Goal: Task Accomplishment & Management: Manage account settings

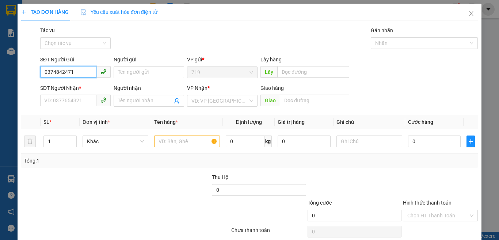
type input "0374842471"
click at [60, 109] on div "SĐT Người Nhận * VD: 0377654321" at bounding box center [75, 97] width 71 height 26
click at [67, 103] on input "SĐT Người Nhận *" at bounding box center [68, 101] width 56 height 12
type input "0916543546"
click at [171, 141] on input "text" at bounding box center [187, 142] width 66 height 12
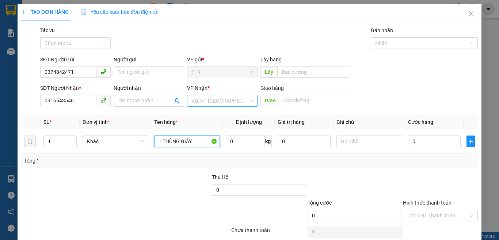
type input "1 THÙNG GIẤY"
click at [214, 101] on input "search" at bounding box center [219, 100] width 57 height 11
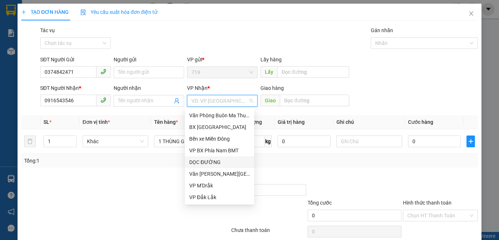
click at [208, 163] on div "DỌC ĐƯỜNG" at bounding box center [219, 162] width 61 height 8
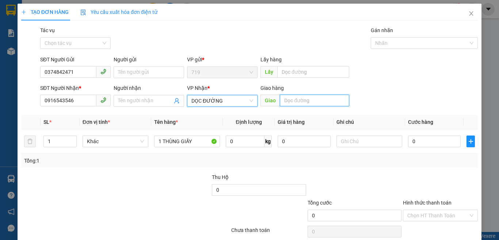
click at [316, 100] on input "text" at bounding box center [314, 101] width 69 height 12
click at [280, 99] on input "AN PHÚ" at bounding box center [314, 101] width 69 height 12
type input "VX AN PHÚ"
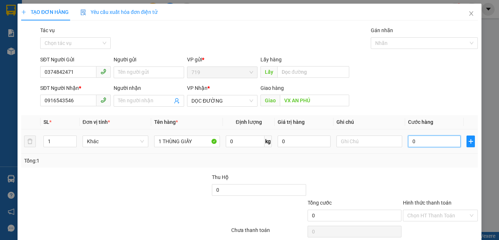
click at [436, 145] on input "0" at bounding box center [434, 142] width 53 height 12
type input "1"
type input "10"
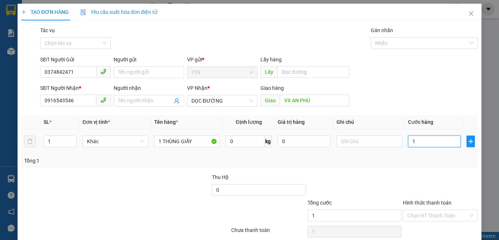
type input "10"
type input "100"
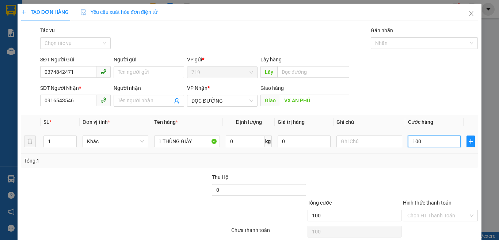
type input "1.000"
type input "10.000"
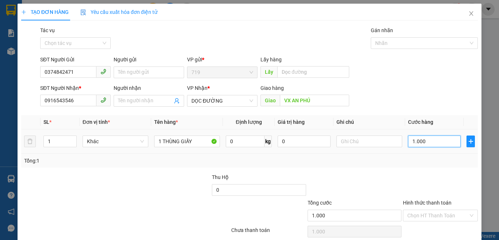
type input "10.000"
type input "100.000"
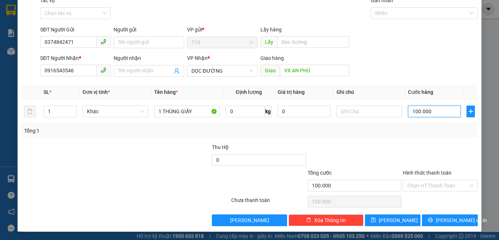
scroll to position [30, 0]
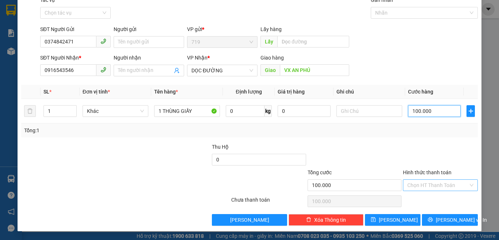
type input "100.000"
click at [425, 185] on input "Hình thức thanh toán" at bounding box center [437, 185] width 61 height 11
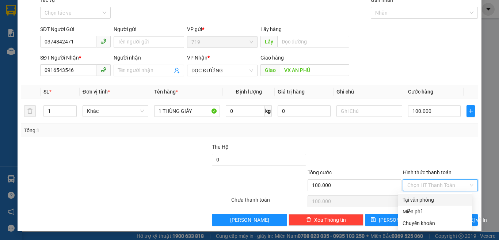
click at [415, 198] on div "Tại văn phòng" at bounding box center [435, 200] width 65 height 8
type input "0"
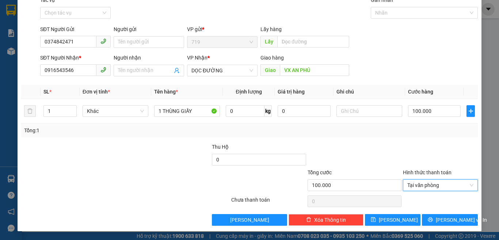
click at [443, 213] on div "Transit Pickup Surcharge Ids Transit Deliver Surcharge Ids Transit Deliver Surc…" at bounding box center [249, 111] width 457 height 230
click at [443, 219] on span "[PERSON_NAME] và In" at bounding box center [461, 220] width 51 height 8
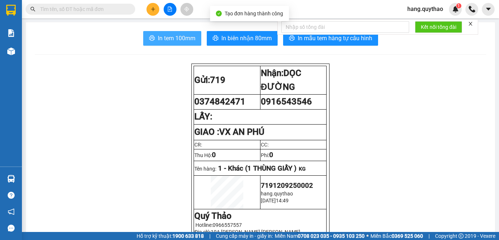
click at [162, 36] on span "In tem 100mm" at bounding box center [177, 38] width 38 height 9
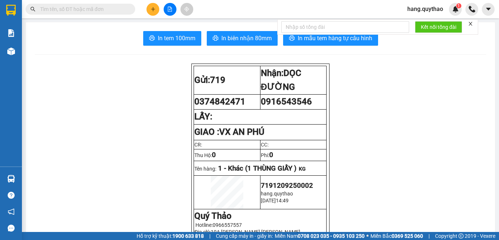
click at [156, 8] on button at bounding box center [153, 9] width 13 height 13
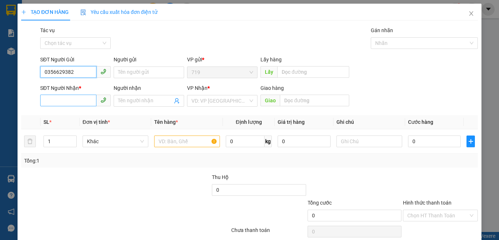
type input "0356629382"
click at [87, 99] on input "SĐT Người Nhận *" at bounding box center [68, 101] width 56 height 12
type input "0856605591"
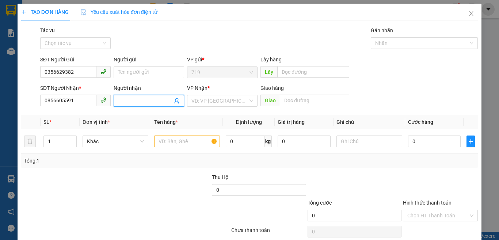
click at [125, 103] on input "Người nhận" at bounding box center [145, 101] width 54 height 8
type input "0944248404"
click at [168, 141] on input "text" at bounding box center [187, 142] width 66 height 12
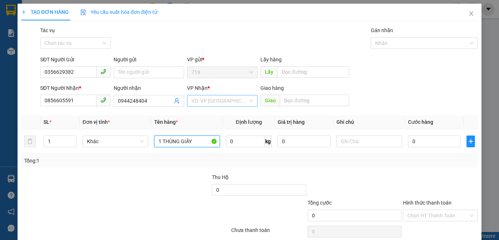
type input "1 THÙNG GIẤY"
click at [220, 101] on input "search" at bounding box center [219, 100] width 57 height 11
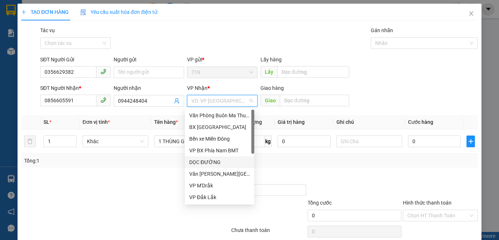
click at [201, 160] on div "DỌC ĐƯỜNG" at bounding box center [219, 162] width 61 height 8
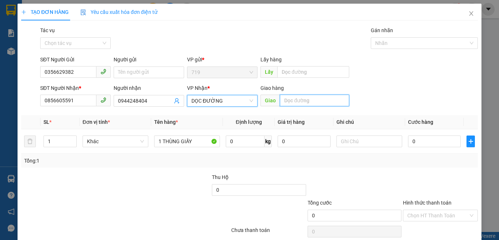
click at [303, 100] on input "text" at bounding box center [314, 101] width 69 height 12
type input "B"
drag, startPoint x: 278, startPoint y: 99, endPoint x: 328, endPoint y: 113, distance: 51.8
click at [280, 99] on input "BỒN NƯỚC" at bounding box center [314, 101] width 69 height 12
type input "N3 BỒN NƯỚC"
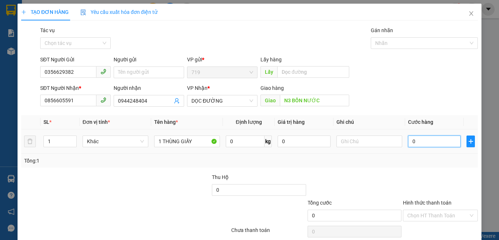
click at [431, 139] on input "0" at bounding box center [434, 142] width 53 height 12
type input "4"
type input "40"
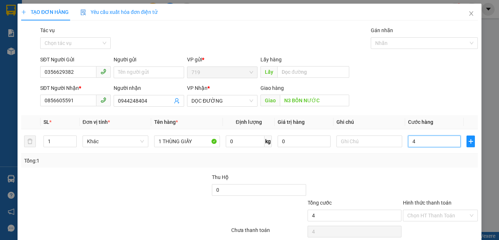
type input "40"
type input "400"
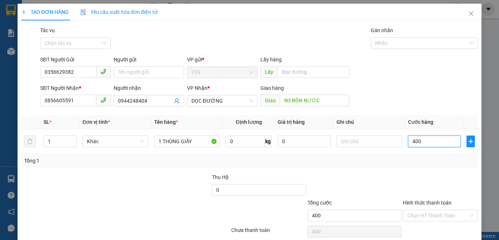
type input "4.000"
type input "40.000"
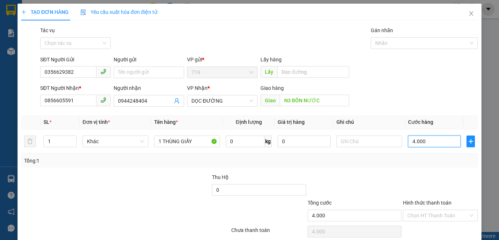
type input "40.000"
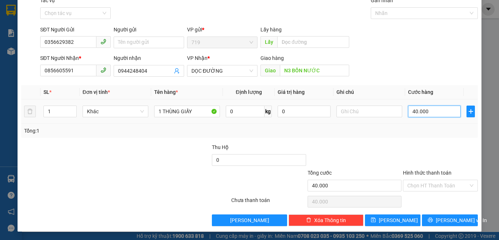
scroll to position [30, 0]
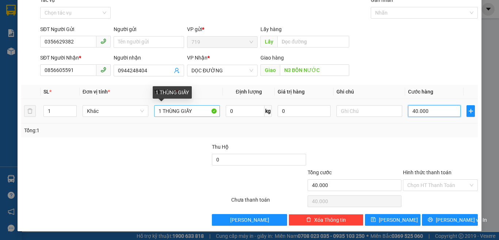
type input "40.000"
click at [197, 109] on input "1 THÙNG GIẤY" at bounding box center [187, 111] width 66 height 12
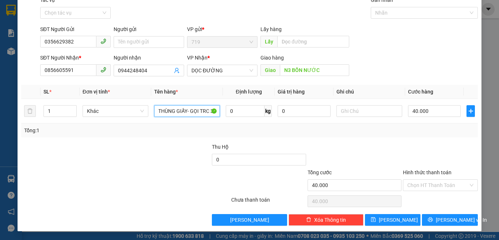
scroll to position [0, 10]
type input "1 THÙNG GIẤY- GỌI TRC 30P"
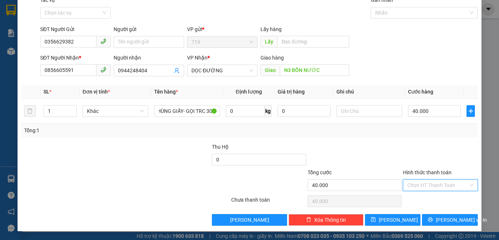
click at [423, 187] on input "Hình thức thanh toán" at bounding box center [437, 185] width 61 height 11
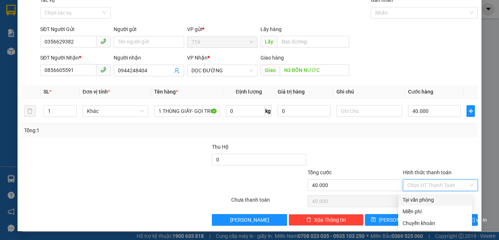
click at [426, 199] on div "Tại văn phòng" at bounding box center [435, 200] width 65 height 8
type input "0"
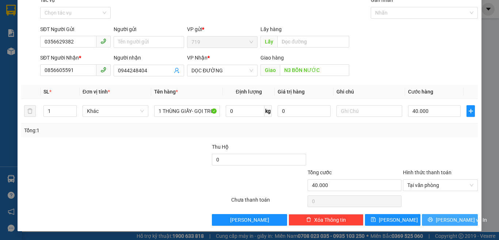
click at [430, 221] on button "[PERSON_NAME] và In" at bounding box center [450, 220] width 56 height 12
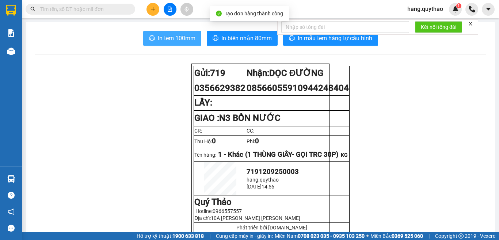
click at [183, 45] on button "In tem 100mm" at bounding box center [172, 38] width 58 height 15
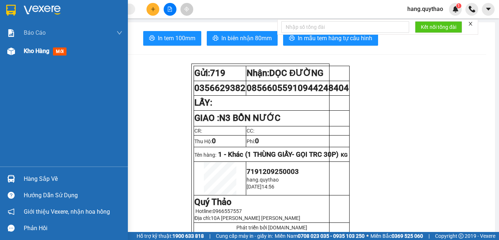
click at [34, 48] on span "Kho hàng" at bounding box center [37, 51] width 26 height 7
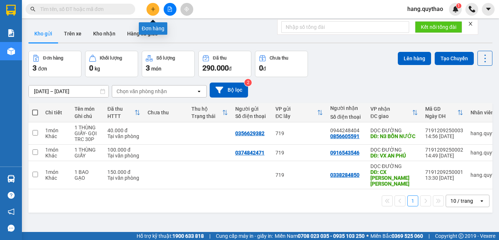
click at [151, 9] on icon "plus" at bounding box center [153, 9] width 5 height 5
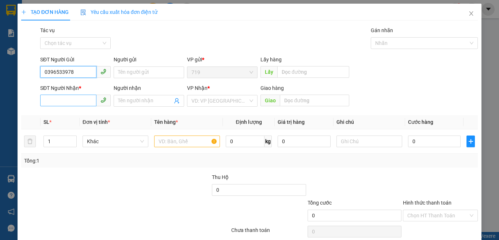
type input "0396533978"
click at [68, 102] on input "SĐT Người Nhận *" at bounding box center [68, 101] width 56 height 12
type input "0907677686"
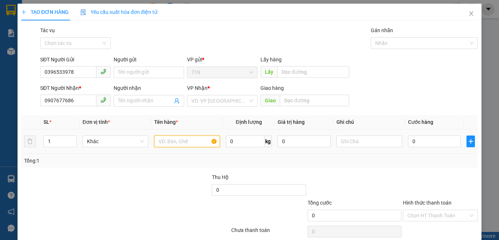
click at [179, 145] on input "text" at bounding box center [187, 142] width 66 height 12
click at [82, 73] on input "0396533978" at bounding box center [68, 72] width 56 height 12
click at [158, 142] on input "text" at bounding box center [187, 142] width 66 height 12
type input "B"
type input "\"
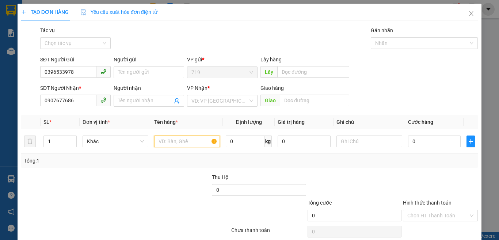
type input "B"
type input "N"
click at [55, 143] on input "1" at bounding box center [60, 141] width 33 height 11
type input "2"
click at [181, 144] on input "text" at bounding box center [187, 142] width 66 height 12
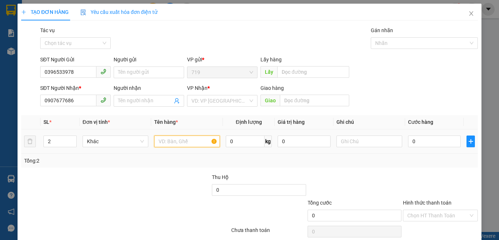
type input "2"
type input "1"
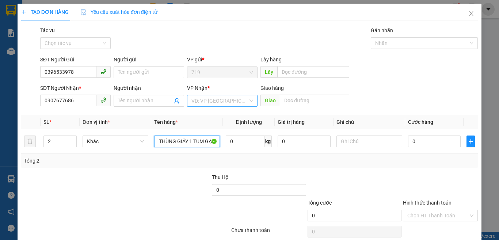
type input "1 THÙNG GIẤY 1 TUM GẠO"
click at [221, 102] on input "search" at bounding box center [219, 100] width 57 height 11
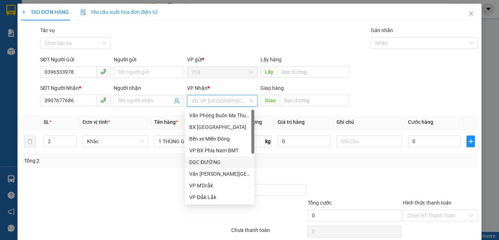
click at [207, 166] on div "DỌC ĐƯỜNG" at bounding box center [219, 162] width 61 height 8
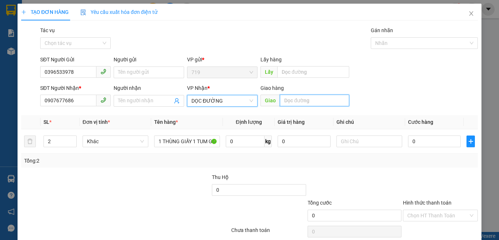
click at [309, 106] on input "text" at bounding box center [314, 101] width 69 height 12
click at [286, 98] on input "CC [PERSON_NAME]" at bounding box center [314, 101] width 69 height 12
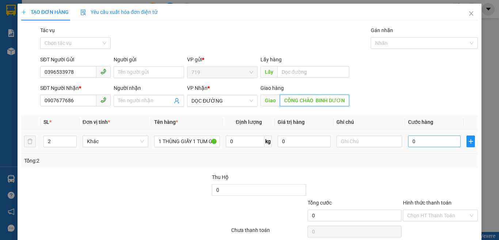
type input "CÔNG CHÀO BINH DƯƠNG"
click at [428, 145] on input "0" at bounding box center [434, 142] width 53 height 12
type input "8"
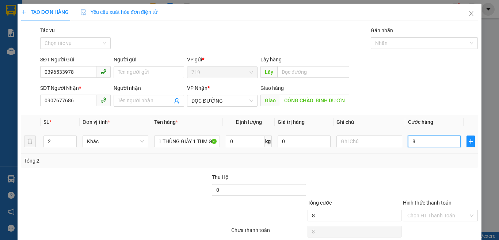
type input "80"
type input "800"
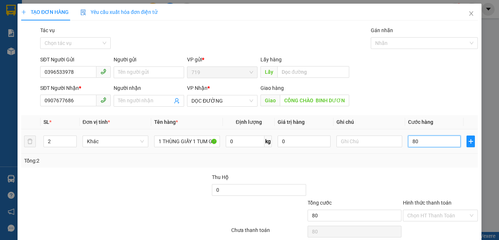
type input "800"
type input "8.000"
type input "80.000"
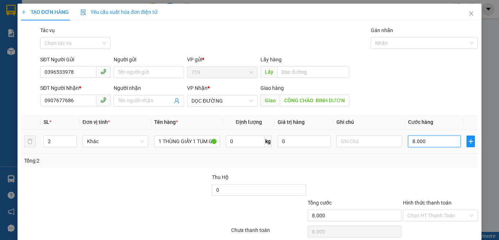
type input "80.000"
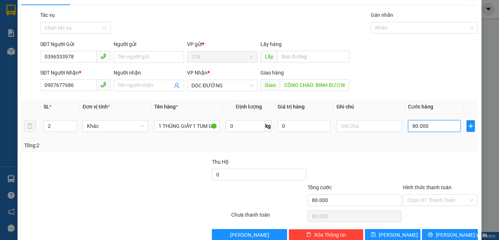
scroll to position [30, 0]
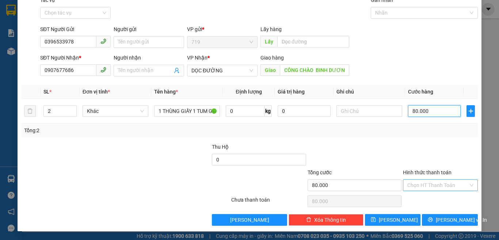
type input "80.000"
click at [411, 185] on input "Hình thức thanh toán" at bounding box center [437, 185] width 61 height 11
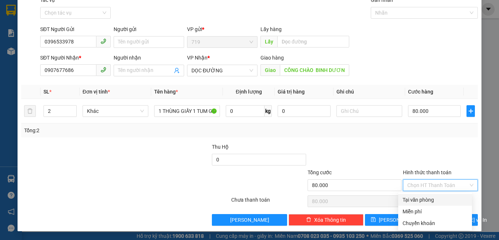
click at [421, 198] on div "Tại văn phòng" at bounding box center [435, 200] width 65 height 8
type input "0"
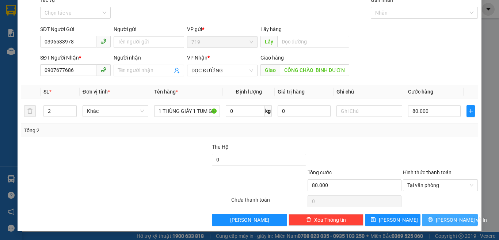
click at [441, 220] on span "[PERSON_NAME] và In" at bounding box center [461, 220] width 51 height 8
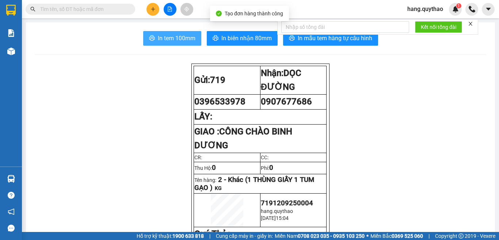
click at [168, 40] on span "In tem 100mm" at bounding box center [177, 38] width 38 height 9
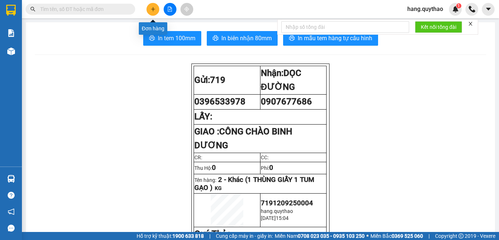
click at [154, 9] on icon "plus" at bounding box center [153, 9] width 4 height 0
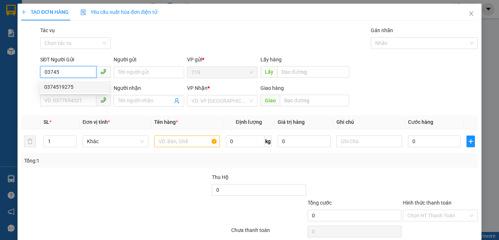
click at [73, 91] on div "0374519275" at bounding box center [74, 87] width 69 height 12
type input "0374519275"
type input "0902463122"
type input "0374519275"
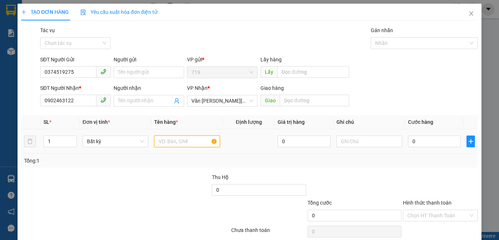
click at [183, 143] on input "text" at bounding box center [187, 142] width 66 height 12
type input "1 BAO LÁ"
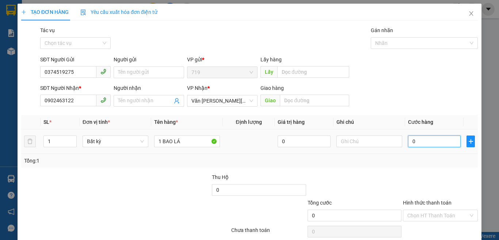
click at [433, 137] on input "0" at bounding box center [434, 142] width 53 height 12
type input "6"
type input "60"
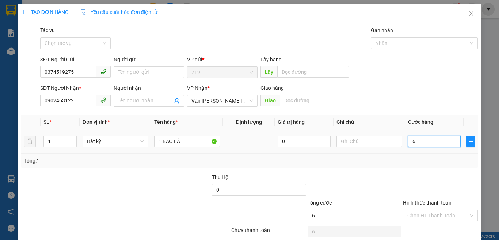
type input "60"
type input "600"
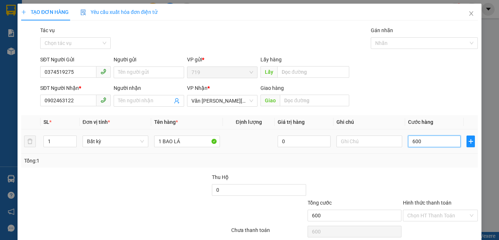
type input "6.000"
type input "60.000"
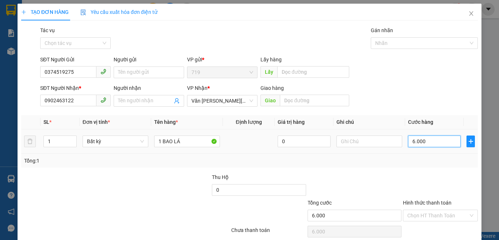
type input "60.000"
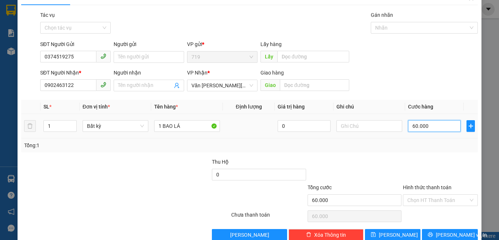
scroll to position [30, 0]
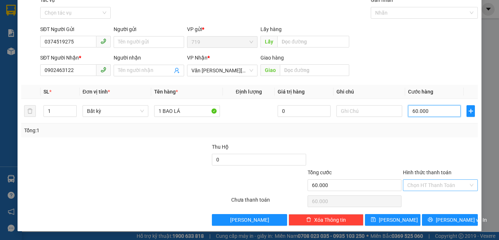
type input "60.000"
click at [421, 182] on input "Hình thức thanh toán" at bounding box center [437, 185] width 61 height 11
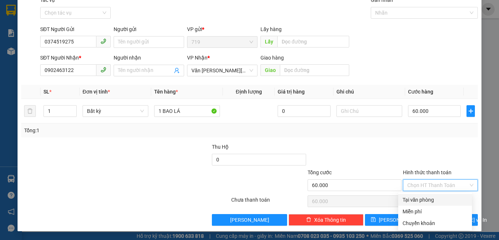
click at [424, 198] on div "Tại văn phòng" at bounding box center [435, 200] width 65 height 8
type input "0"
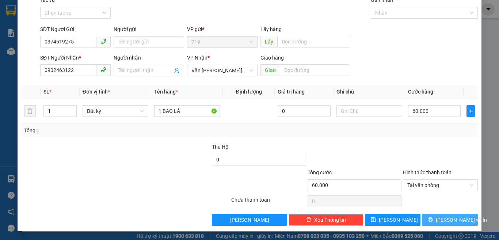
click at [440, 219] on span "[PERSON_NAME] và In" at bounding box center [461, 220] width 51 height 8
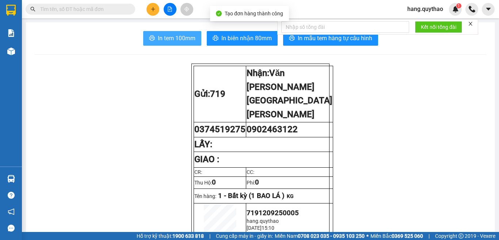
click at [166, 34] on span "In tem 100mm" at bounding box center [177, 38] width 38 height 9
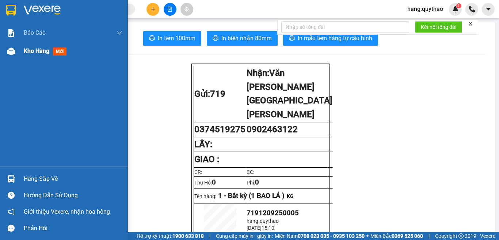
click at [49, 56] on div "Kho hàng mới" at bounding box center [47, 50] width 46 height 9
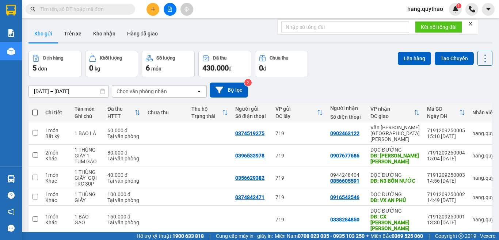
click at [151, 9] on button at bounding box center [153, 9] width 13 height 13
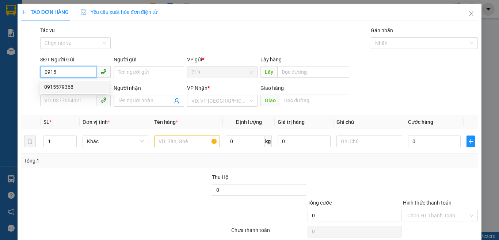
click at [88, 86] on div "0915579368" at bounding box center [74, 87] width 61 height 8
type input "0915579368"
type input "0974383873"
type input "0915579368"
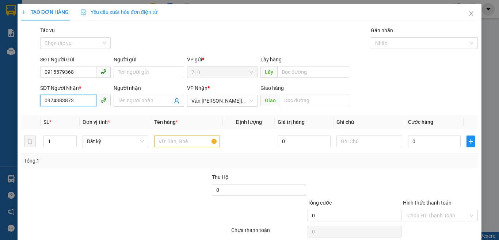
click at [84, 97] on input "0974383873" at bounding box center [68, 101] width 56 height 12
type input "0"
click at [79, 114] on div "0989911139" at bounding box center [74, 115] width 61 height 8
type input "0989911139"
click at [51, 139] on input "1" at bounding box center [60, 141] width 33 height 11
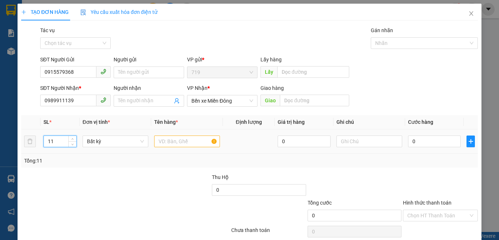
type input "1"
type input "2"
click at [181, 145] on input "text" at bounding box center [187, 142] width 66 height 12
type input "2"
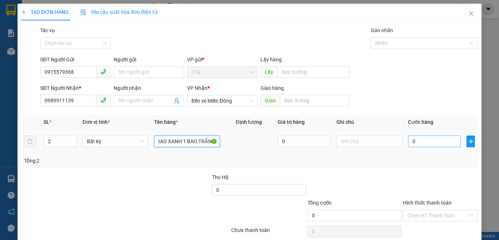
type input "1 BAO XANH 1 BAO TRẮNG"
click at [428, 141] on input "0" at bounding box center [434, 142] width 53 height 12
type input "1"
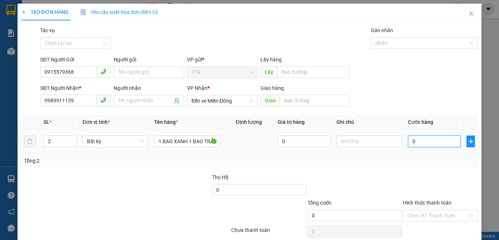
type input "1"
type input "16"
type input "160"
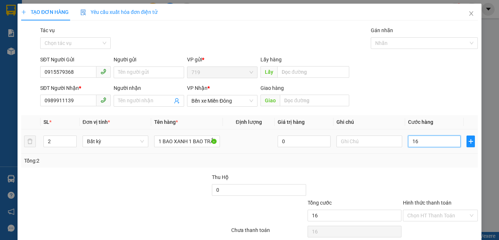
type input "160"
type input "1.600"
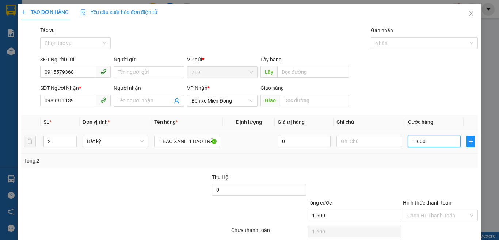
type input "16.000"
type input "160.000"
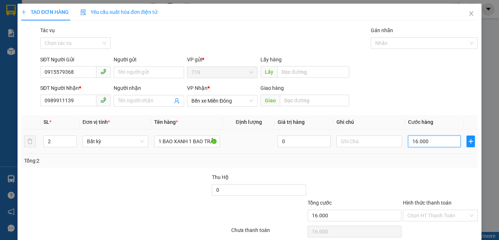
type input "160.000"
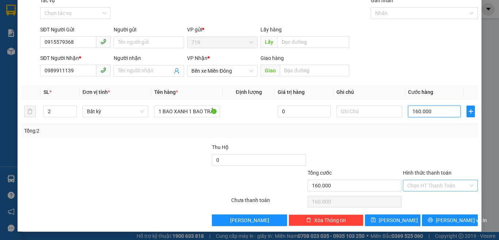
scroll to position [30, 0]
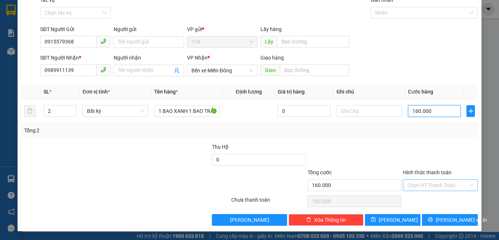
type input "160.000"
click at [423, 185] on input "Hình thức thanh toán" at bounding box center [437, 185] width 61 height 11
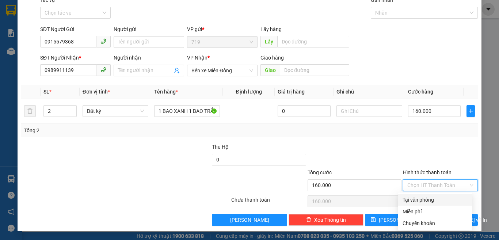
click at [423, 195] on div "Tại văn phòng" at bounding box center [435, 200] width 74 height 12
type input "0"
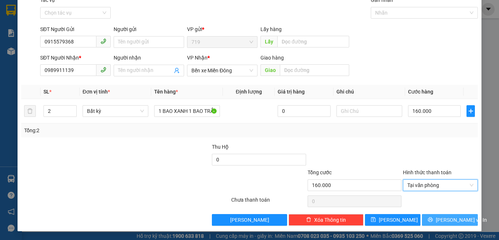
click at [437, 216] on button "[PERSON_NAME] và In" at bounding box center [450, 220] width 56 height 12
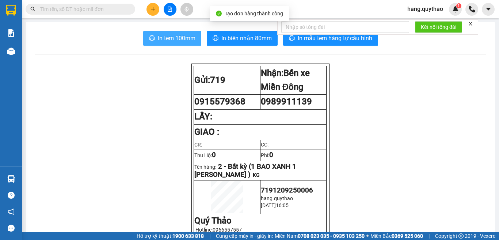
click at [168, 37] on span "In tem 100mm" at bounding box center [177, 38] width 38 height 9
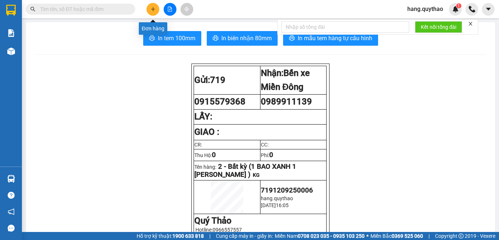
click at [151, 10] on icon "plus" at bounding box center [153, 9] width 5 height 5
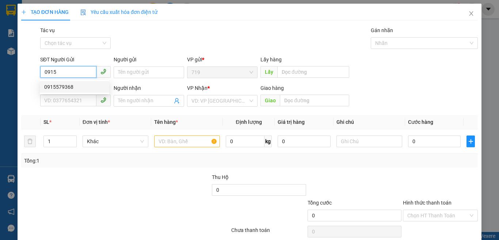
click at [69, 84] on div "0915579368" at bounding box center [74, 87] width 61 height 8
type input "0915579368"
type input "0989911139"
type input "0915579368"
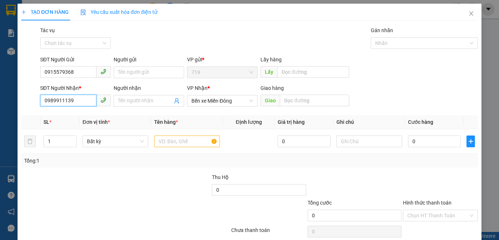
click at [78, 96] on input "0989911139" at bounding box center [68, 101] width 56 height 12
type input "0"
click at [67, 114] on div "0908662964" at bounding box center [74, 115] width 61 height 8
type input "0908662964"
click at [173, 138] on input "text" at bounding box center [187, 142] width 66 height 12
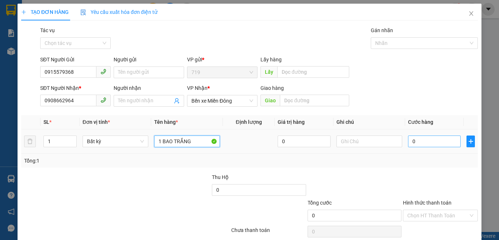
type input "1 BAO TRẮNG"
click at [451, 145] on input "0" at bounding box center [434, 142] width 53 height 12
type input "8"
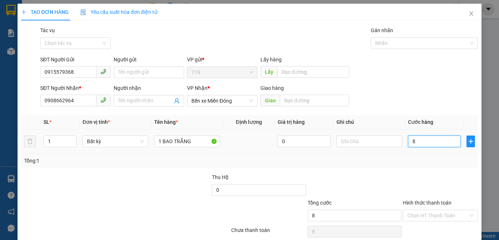
type input "80"
type input "800"
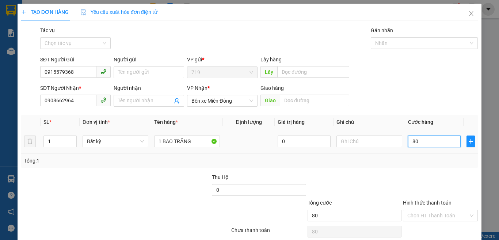
type input "800"
type input "8.000"
type input "80.000"
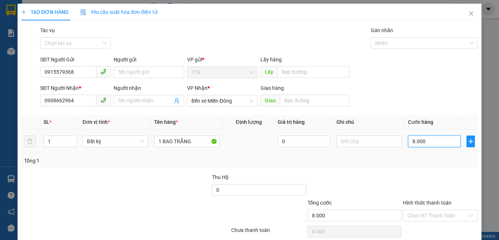
type input "80.000"
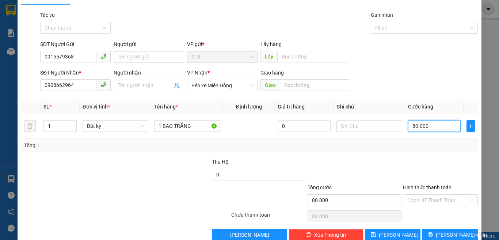
scroll to position [30, 0]
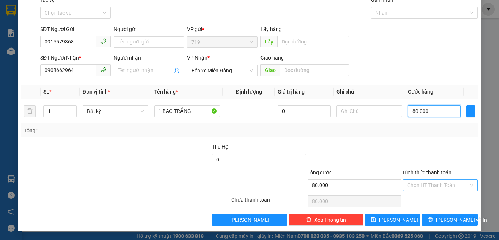
type input "80.000"
click at [421, 182] on input "Hình thức thanh toán" at bounding box center [437, 185] width 61 height 11
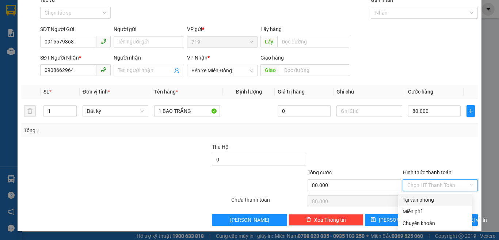
click at [437, 200] on div "Tại văn phòng" at bounding box center [435, 200] width 65 height 8
type input "0"
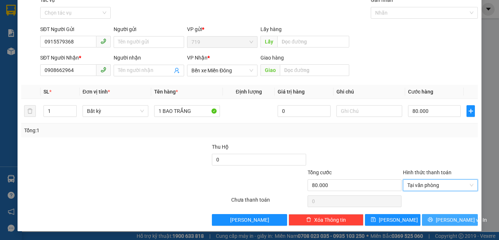
click at [447, 224] on span "[PERSON_NAME] và In" at bounding box center [461, 220] width 51 height 8
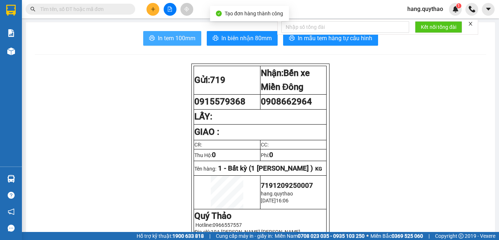
click at [172, 34] on span "In tem 100mm" at bounding box center [177, 38] width 38 height 9
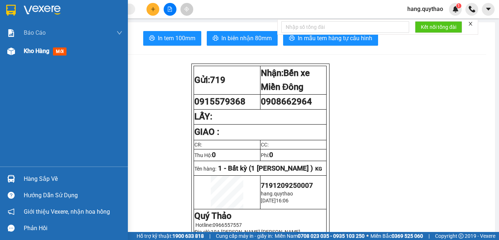
click at [38, 52] on span "Kho hàng" at bounding box center [37, 51] width 26 height 7
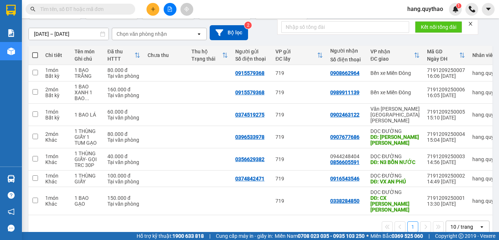
scroll to position [62, 0]
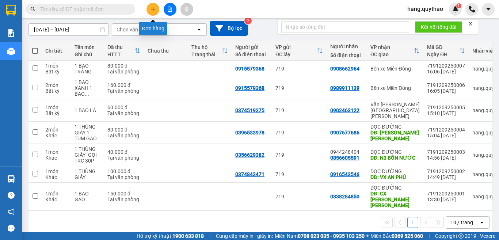
click at [156, 3] on button at bounding box center [153, 9] width 13 height 13
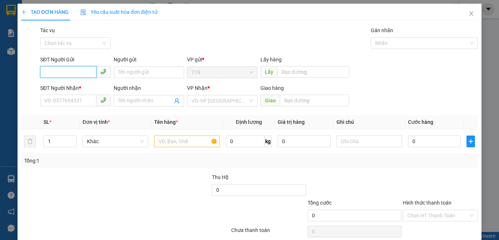
type input "0"
type input "0398904385"
click at [70, 87] on div "0398904385" at bounding box center [74, 87] width 61 height 8
type input "0343150500"
type input "BX LAM HÔNG"
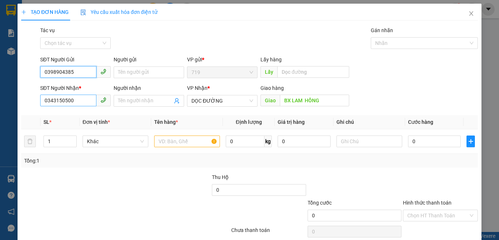
type input "0398904385"
click at [81, 104] on input "0343150500" at bounding box center [68, 101] width 56 height 12
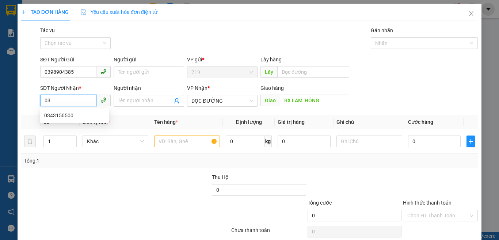
type input "0"
type input "0898030300"
click at [50, 113] on div "0898030300" at bounding box center [74, 115] width 61 height 8
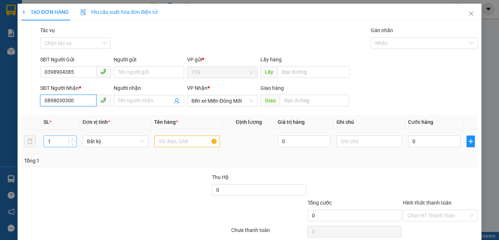
type input "0898030300"
click at [67, 139] on input "1" at bounding box center [60, 141] width 33 height 11
type input "2"
type input "3"
click at [182, 143] on input "text" at bounding box center [187, 142] width 66 height 12
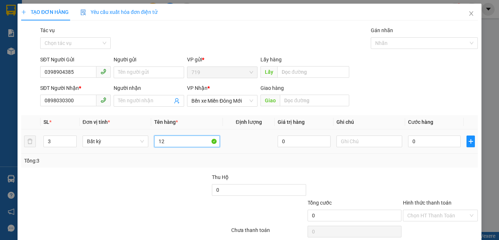
type input "1"
type input "2 BAO 1 THÙNG XỐP"
click at [423, 144] on input "0" at bounding box center [434, 142] width 53 height 12
type input "1"
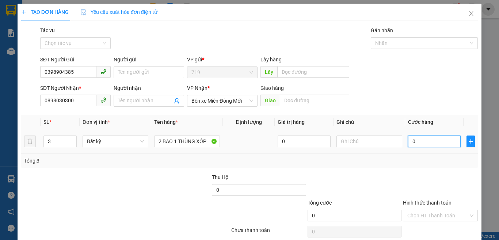
type input "1"
type input "16"
type input "160"
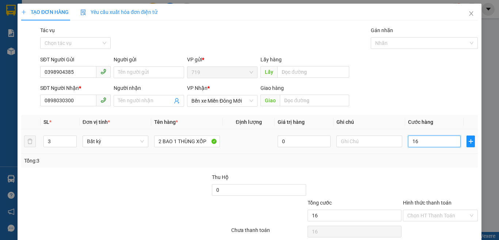
type input "160"
type input "1.600"
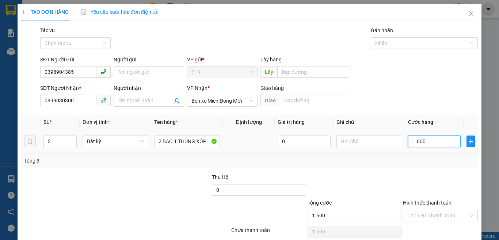
type input "16.000"
type input "160.000"
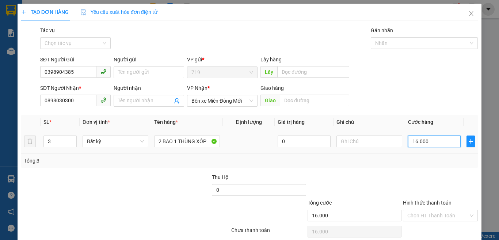
type input "160.000"
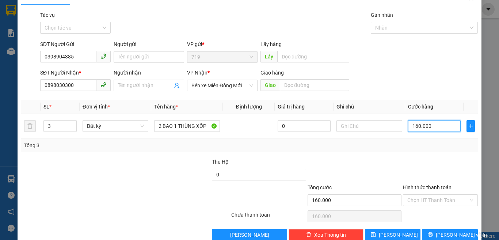
scroll to position [30, 0]
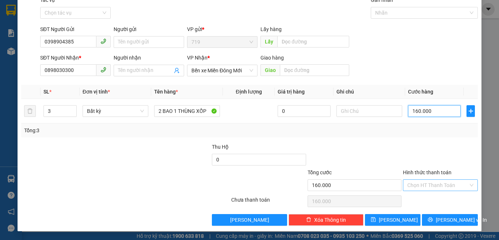
type input "160.000"
click at [428, 186] on input "Hình thức thanh toán" at bounding box center [437, 185] width 61 height 11
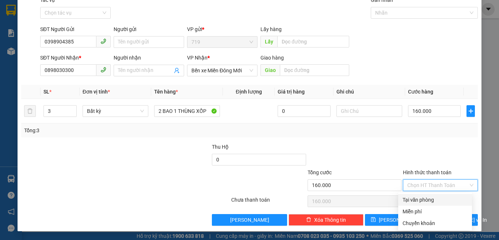
click at [426, 196] on div "Tại văn phòng" at bounding box center [435, 200] width 65 height 8
type input "0"
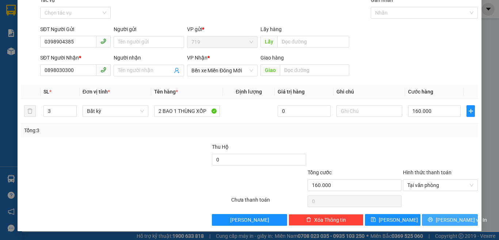
click at [451, 223] on span "[PERSON_NAME] và In" at bounding box center [461, 220] width 51 height 8
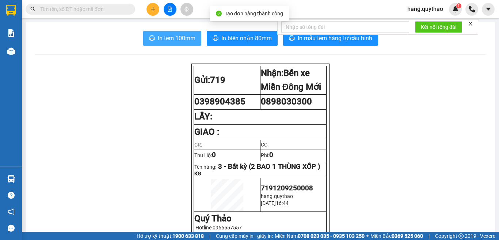
click at [179, 34] on span "In tem 100mm" at bounding box center [177, 38] width 38 height 9
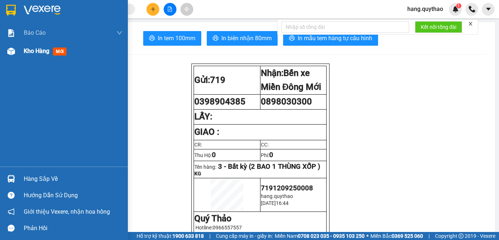
click at [35, 49] on span "Kho hàng" at bounding box center [37, 51] width 26 height 7
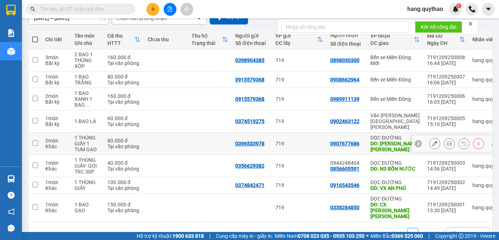
scroll to position [84, 0]
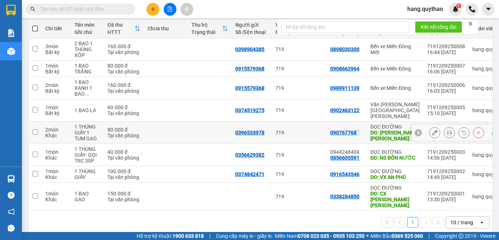
click at [357, 130] on div "0907677686" at bounding box center [344, 133] width 29 height 6
click at [358, 130] on div "0907677686" at bounding box center [344, 133] width 29 height 6
click at [80, 128] on div "1 THÙNG GIẤY 1 TUM GẠO" at bounding box center [88, 133] width 26 height 18
checkbox input "true"
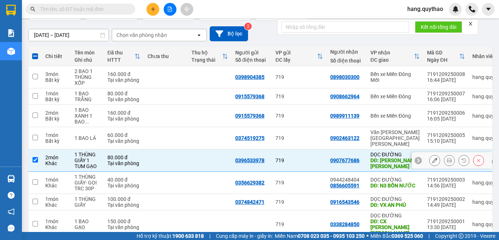
scroll to position [11, 0]
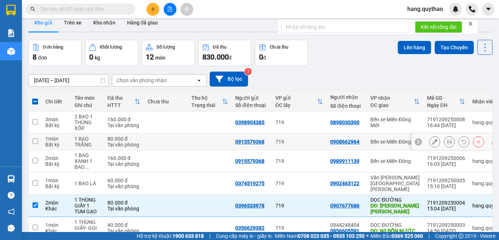
click at [381, 148] on td "Bến xe Miền Đông" at bounding box center [395, 142] width 57 height 16
checkbox input "true"
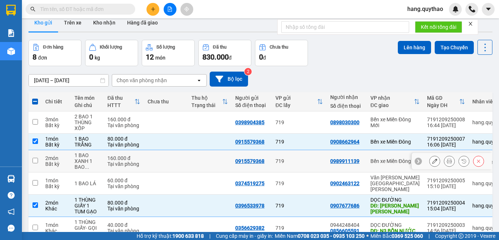
click at [378, 162] on div "Bến xe Miền Đông" at bounding box center [395, 161] width 49 height 6
checkbox input "true"
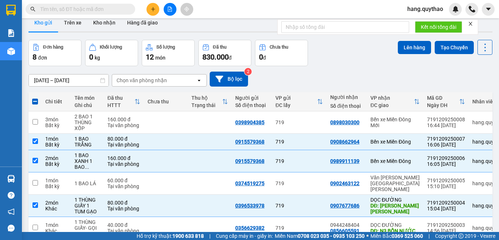
scroll to position [0, 0]
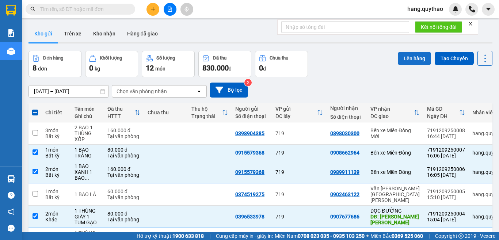
click at [407, 60] on button "Lên hàng" at bounding box center [414, 58] width 33 height 13
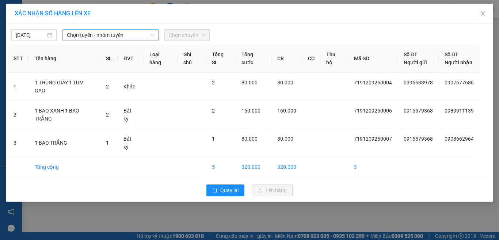
click at [95, 36] on span "Chọn tuyến - nhóm tuyến" at bounding box center [110, 35] width 87 height 11
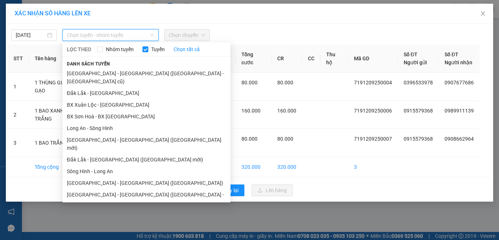
click at [106, 209] on li "Đắk Lắk - [GEOGRAPHIC_DATA] ([GEOGRAPHIC_DATA])" at bounding box center [146, 215] width 168 height 12
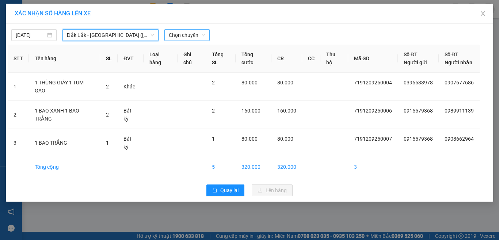
click at [179, 33] on span "Chọn chuyến" at bounding box center [187, 35] width 37 height 11
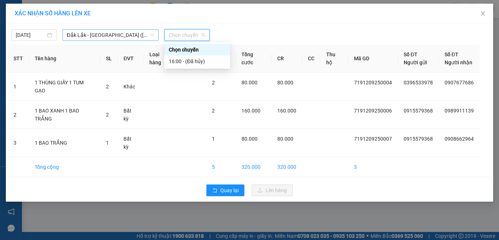
click at [134, 33] on span "Đắk Lắk - [GEOGRAPHIC_DATA] ([GEOGRAPHIC_DATA])" at bounding box center [110, 35] width 87 height 11
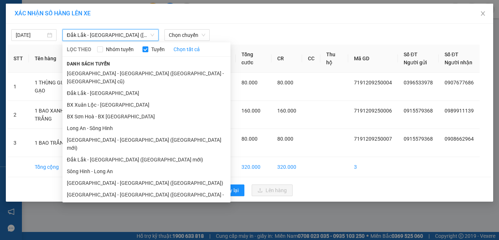
click at [280, 10] on div "XÁC NHẬN SỐ HÀNG LÊN XE" at bounding box center [250, 14] width 470 height 8
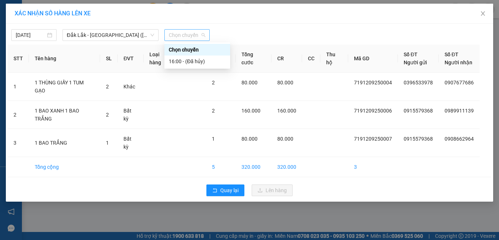
click at [169, 36] on span "Chọn chuyến" at bounding box center [187, 35] width 37 height 11
click at [185, 61] on div "16:00 - (Đã [PERSON_NAME])" at bounding box center [197, 61] width 57 height 8
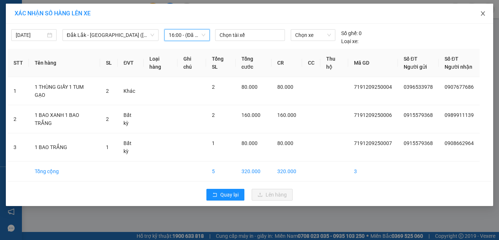
click at [482, 12] on icon "close" at bounding box center [483, 14] width 6 height 6
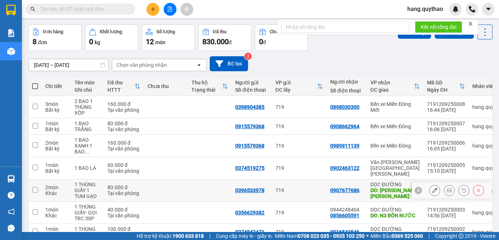
scroll to position [73, 0]
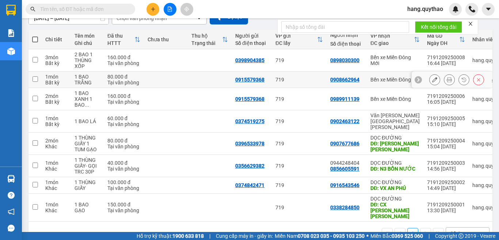
click at [368, 82] on tr "1 món Bất kỳ 1 [PERSON_NAME] 80.000 đ [PERSON_NAME] 0915579368 719 0908662964 […" at bounding box center [269, 80] width 481 height 16
checkbox input "true"
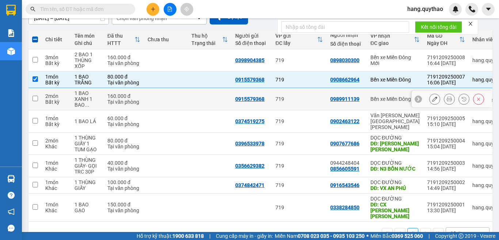
click at [386, 105] on td "Bến xe Miền Đông" at bounding box center [395, 99] width 57 height 22
checkbox input "true"
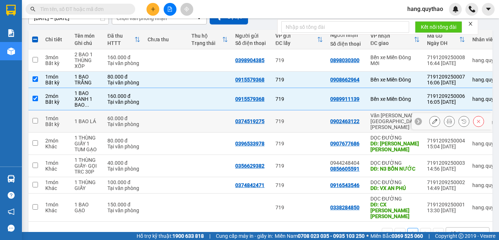
click at [387, 122] on td "Văn [PERSON_NAME][GEOGRAPHIC_DATA][PERSON_NAME]" at bounding box center [395, 121] width 57 height 22
checkbox input "true"
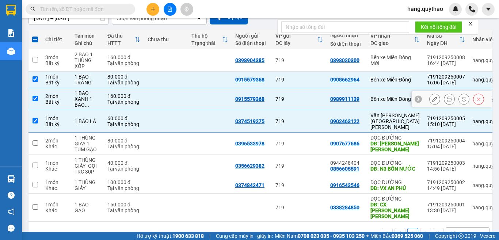
click at [388, 109] on td "Bến xe Miền Đông" at bounding box center [395, 99] width 57 height 22
checkbox input "false"
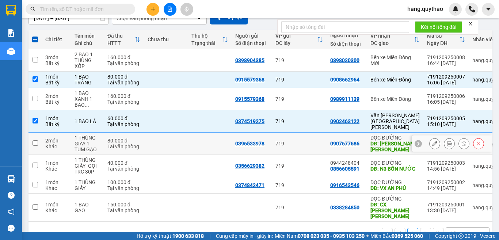
click at [391, 141] on div "DĐ: [PERSON_NAME] [PERSON_NAME]" at bounding box center [395, 147] width 49 height 12
checkbox input "true"
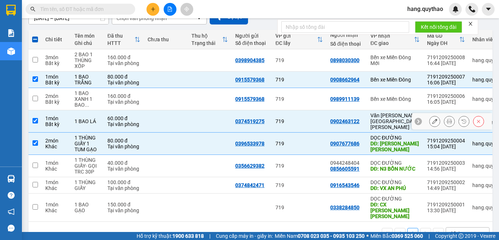
click at [357, 113] on td "0902463122" at bounding box center [347, 121] width 40 height 22
checkbox input "false"
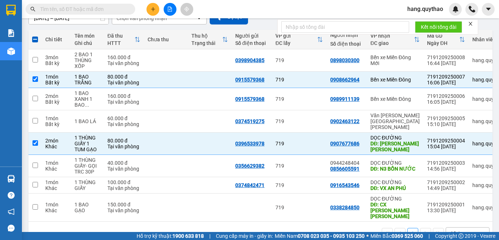
click at [468, 23] on form "Kết nối tổng đài" at bounding box center [377, 26] width 201 height 15
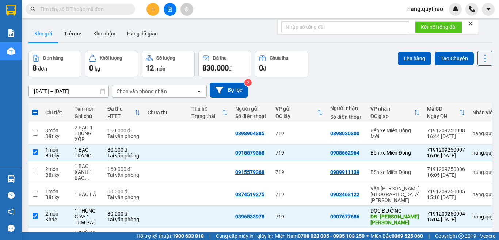
click at [473, 23] on icon "close" at bounding box center [470, 23] width 5 height 5
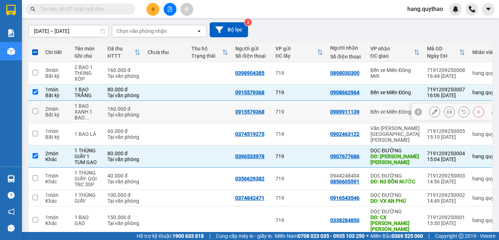
scroll to position [73, 0]
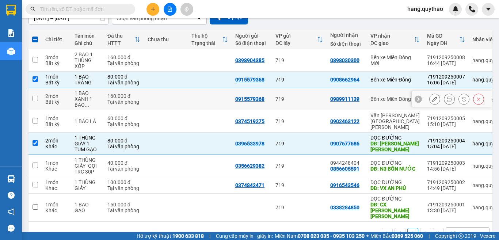
click at [253, 102] on div "0915579368" at bounding box center [249, 99] width 29 height 6
click at [70, 101] on td "2 món Bất kỳ" at bounding box center [56, 99] width 29 height 22
checkbox input "true"
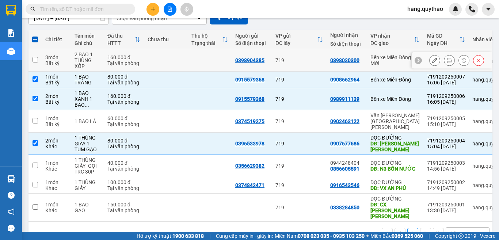
scroll to position [0, 0]
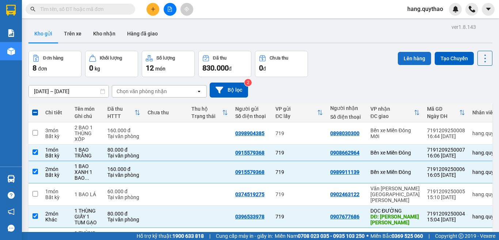
click at [403, 60] on button "Lên hàng" at bounding box center [414, 58] width 33 height 13
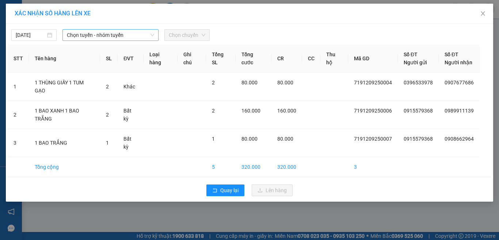
click at [90, 34] on span "Chọn tuyến - nhóm tuyến" at bounding box center [110, 35] width 87 height 11
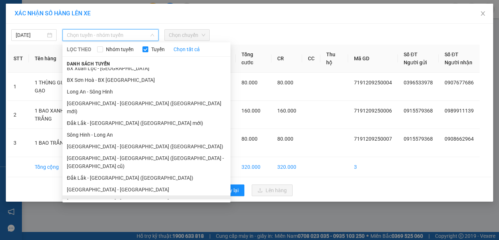
scroll to position [55, 0]
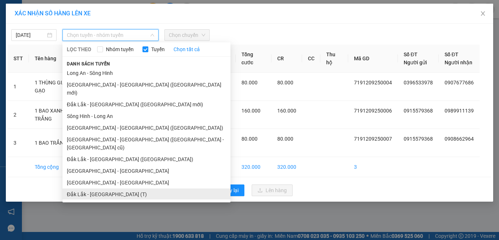
click at [90, 189] on li "Đắk Lắk - [GEOGRAPHIC_DATA] (T)" at bounding box center [146, 195] width 168 height 12
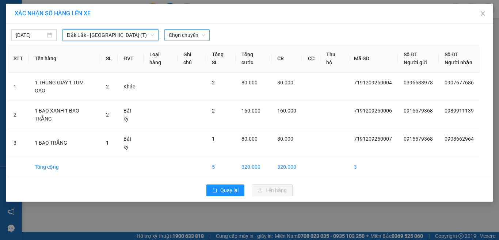
click at [194, 37] on span "Chọn chuyến" at bounding box center [187, 35] width 37 height 11
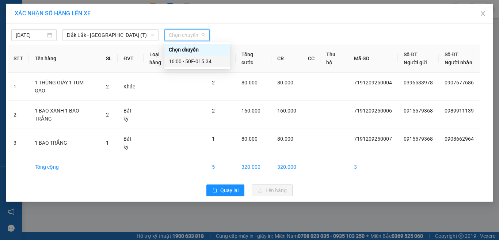
click at [206, 62] on div "16:00 - 50F-015.34" at bounding box center [197, 61] width 57 height 8
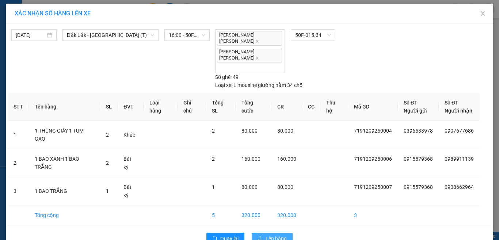
click at [282, 235] on span "Lên hàng" at bounding box center [276, 239] width 21 height 8
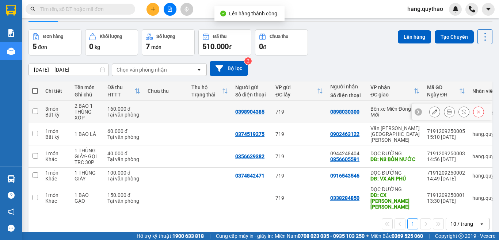
scroll to position [34, 0]
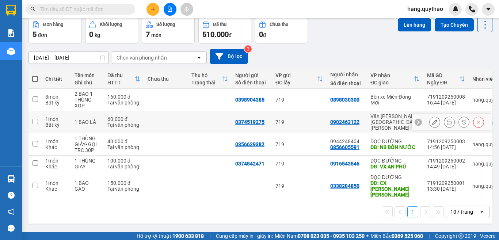
click at [377, 119] on div "Văn [PERSON_NAME][GEOGRAPHIC_DATA][PERSON_NAME]" at bounding box center [395, 122] width 49 height 18
checkbox input "true"
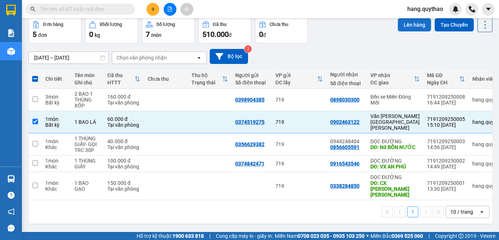
click at [403, 26] on button "Lên hàng" at bounding box center [414, 24] width 33 height 13
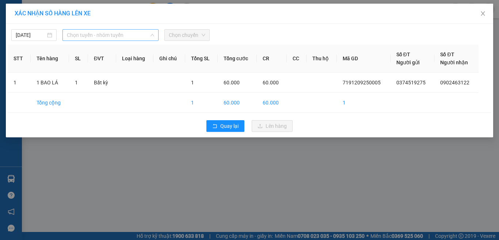
click at [102, 38] on span "Chọn tuyến - nhóm tuyến" at bounding box center [110, 35] width 87 height 11
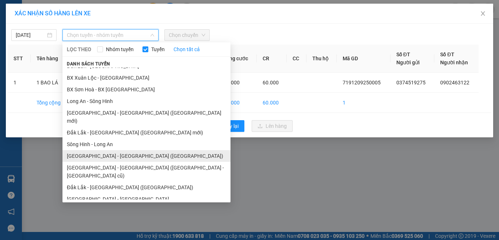
scroll to position [55, 0]
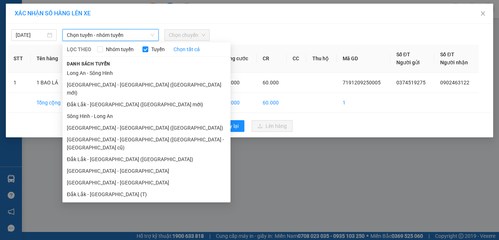
click at [347, 220] on div "XÁC [PERSON_NAME] SỐ HÀNG LÊN XE [DATE] [PERSON_NAME] - nhóm [PERSON_NAME] [PER…" at bounding box center [249, 120] width 499 height 240
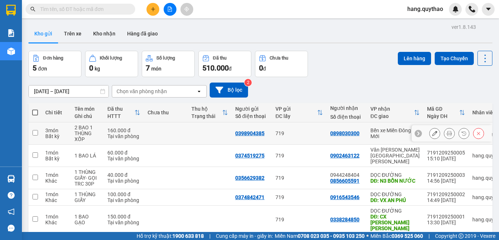
click at [357, 133] on div "0898030300" at bounding box center [344, 133] width 29 height 6
click at [411, 53] on button "Lên hàng" at bounding box center [414, 58] width 33 height 13
drag, startPoint x: 417, startPoint y: 133, endPoint x: 409, endPoint y: 119, distance: 15.9
click at [417, 133] on div at bounding box center [452, 133] width 80 height 16
click at [38, 131] on input "checkbox" at bounding box center [35, 132] width 5 height 5
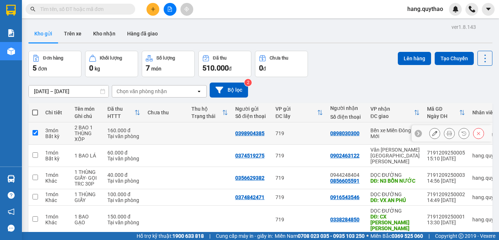
checkbox input "true"
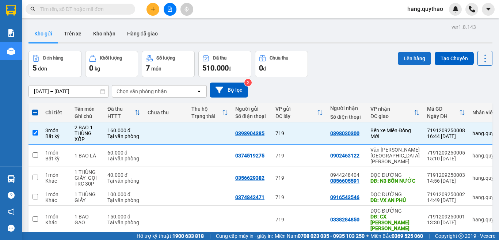
click at [403, 55] on button "Lên hàng" at bounding box center [414, 58] width 33 height 13
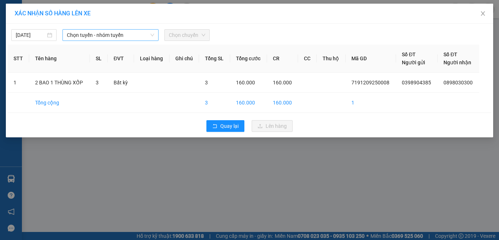
click at [123, 36] on span "Chọn tuyến - nhóm tuyến" at bounding box center [110, 35] width 87 height 11
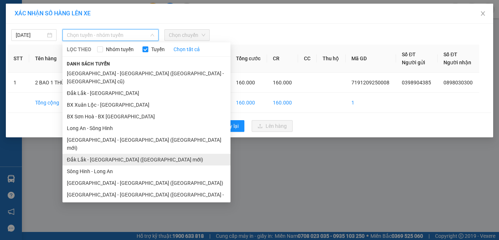
click at [123, 154] on li "Đắk Lắk - [GEOGRAPHIC_DATA] ([GEOGRAPHIC_DATA] mới)" at bounding box center [146, 160] width 168 height 12
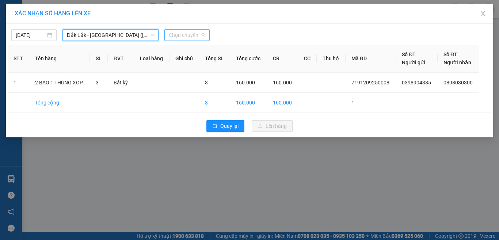
click at [199, 34] on span "Chọn chuyến" at bounding box center [187, 35] width 37 height 11
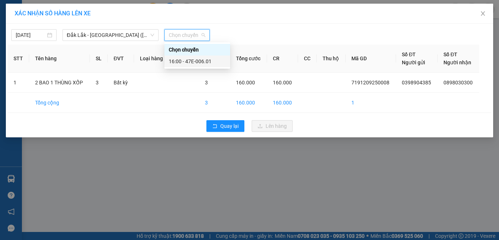
click at [201, 67] on div "16:00 - 47E-006.01" at bounding box center [197, 62] width 66 height 12
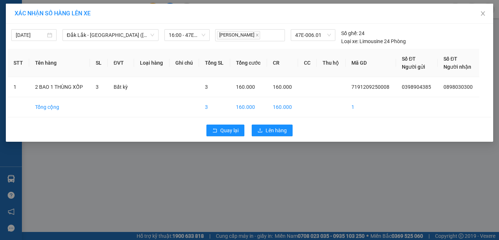
click at [273, 136] on div "Quay lại Lên hàng" at bounding box center [250, 130] width 484 height 19
click at [281, 128] on span "Lên hàng" at bounding box center [276, 130] width 21 height 8
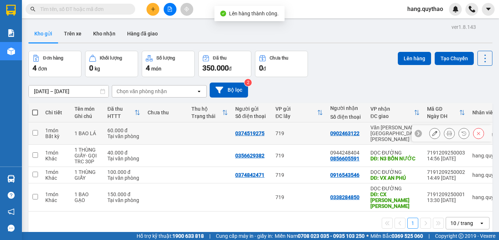
click at [358, 130] on div "0902463122" at bounding box center [344, 133] width 29 height 6
click at [378, 137] on td "Văn [PERSON_NAME][GEOGRAPHIC_DATA][PERSON_NAME]" at bounding box center [395, 133] width 57 height 22
checkbox input "true"
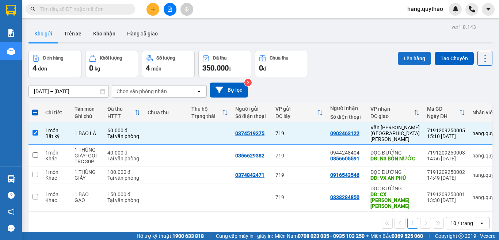
click at [402, 55] on button "Lên hàng" at bounding box center [414, 58] width 33 height 13
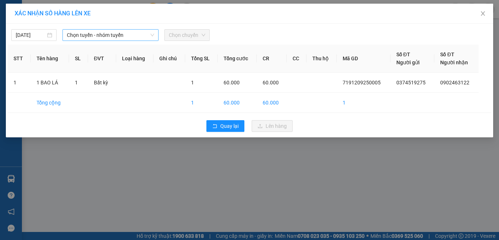
click at [107, 35] on span "Chọn tuyến - nhóm tuyến" at bounding box center [110, 35] width 87 height 11
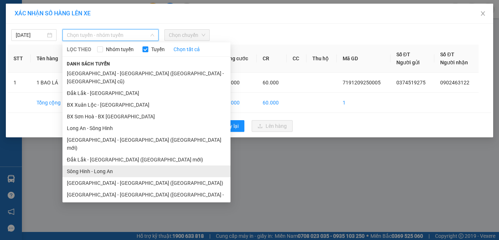
click at [115, 166] on li "Sông Hinh - Long An" at bounding box center [146, 172] width 168 height 12
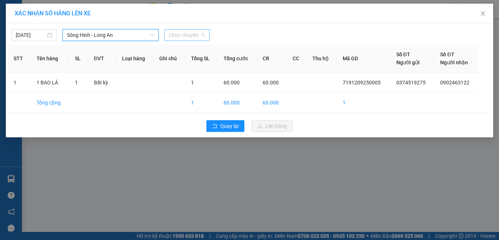
click at [196, 41] on div "Chọn chuyến" at bounding box center [186, 35] width 45 height 12
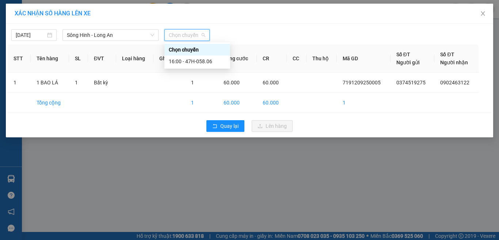
click at [201, 63] on div "16:00 - 47H-058.06" at bounding box center [197, 61] width 57 height 8
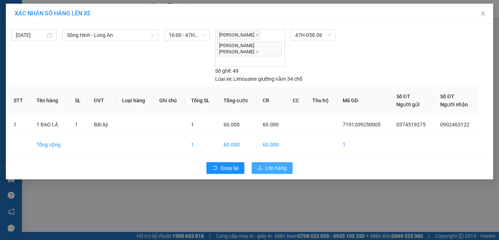
click at [272, 164] on span "Lên hàng" at bounding box center [276, 168] width 21 height 8
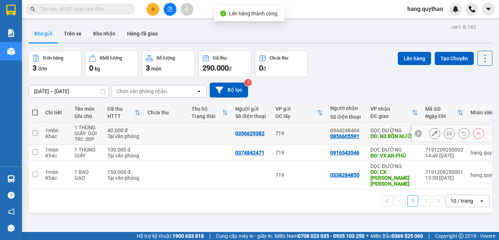
click at [370, 131] on td "DỌC ĐƯỜNG DĐ: N3 BỒN NƯỚC" at bounding box center [394, 133] width 55 height 22
checkbox input "true"
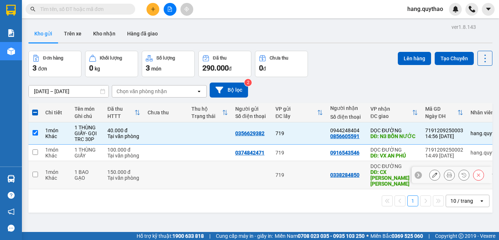
click at [374, 176] on div "DĐ: CX [PERSON_NAME] [PERSON_NAME]" at bounding box center [395, 178] width 48 height 18
checkbox input "true"
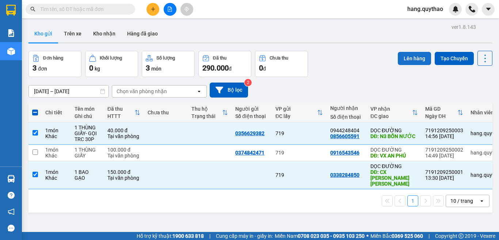
click at [400, 60] on button "Lên hàng" at bounding box center [414, 58] width 33 height 13
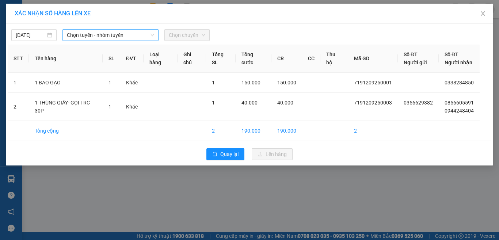
click at [101, 35] on span "Chọn tuyến - nhóm tuyến" at bounding box center [110, 35] width 87 height 11
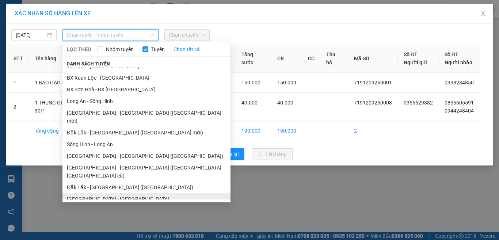
scroll to position [55, 0]
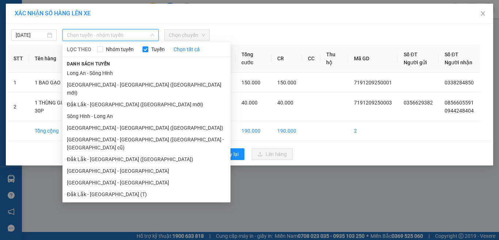
click at [106, 212] on li "Đắk Lắk - [GEOGRAPHIC_DATA]" at bounding box center [146, 218] width 168 height 12
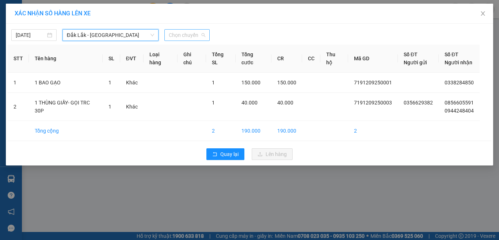
click at [194, 40] on span "Chọn chuyến" at bounding box center [187, 35] width 37 height 11
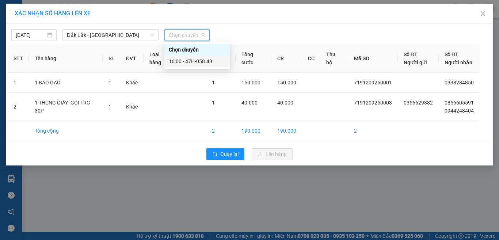
click at [194, 66] on div "16:00 - 47H-058.49" at bounding box center [197, 62] width 66 height 12
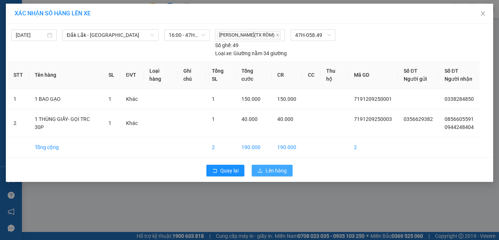
click at [291, 173] on button "Lên hàng" at bounding box center [272, 171] width 41 height 12
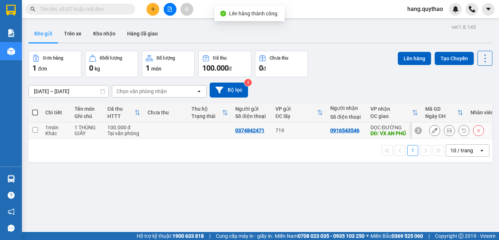
click at [217, 136] on td at bounding box center [210, 130] width 44 height 16
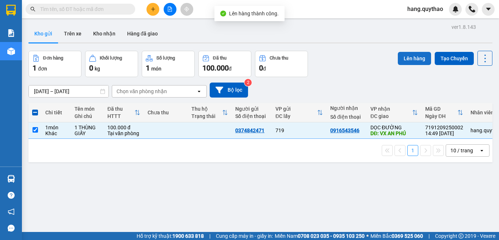
click at [411, 54] on button "Lên hàng" at bounding box center [414, 58] width 33 height 13
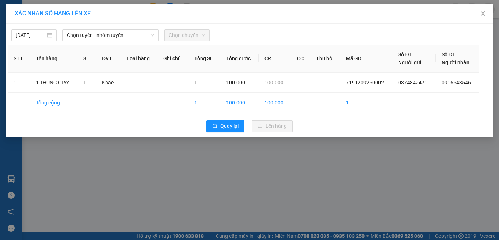
click at [101, 42] on div "[DATE] [PERSON_NAME] - nhóm [PERSON_NAME] chuyến STT Tên hàng SL ĐVT [PERSON_NA…" at bounding box center [249, 81] width 487 height 114
click at [101, 42] on div "[DATE] [PERSON_NAME] - [PERSON_NAME] LỌC [PERSON_NAME] Nhóm [PERSON_NAME] tất c…" at bounding box center [249, 81] width 487 height 114
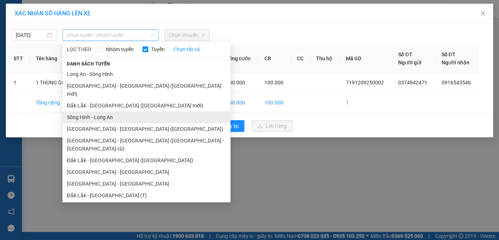
scroll to position [55, 0]
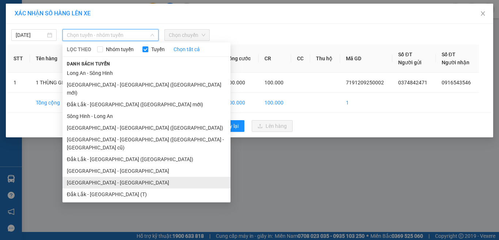
click at [109, 177] on li "[GEOGRAPHIC_DATA] - [GEOGRAPHIC_DATA]" at bounding box center [146, 183] width 168 height 12
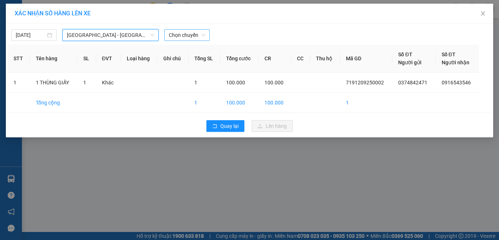
click at [204, 38] on span "Chọn chuyến" at bounding box center [187, 35] width 37 height 11
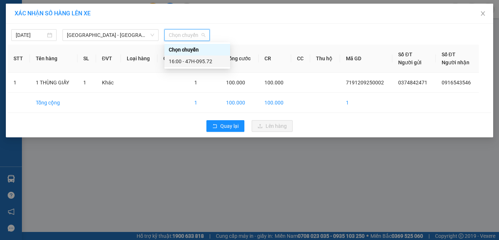
click at [205, 58] on div "16:00 - 47H-095.72" at bounding box center [197, 61] width 57 height 8
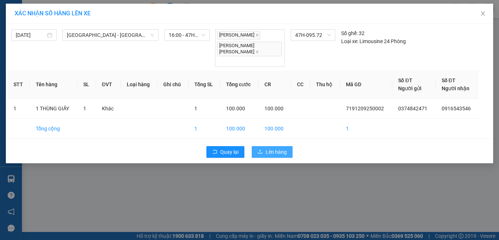
click at [261, 150] on icon "upload" at bounding box center [260, 152] width 4 height 4
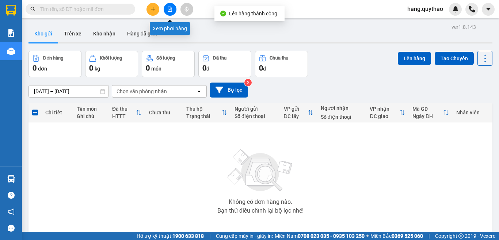
click at [164, 9] on button at bounding box center [170, 9] width 13 height 13
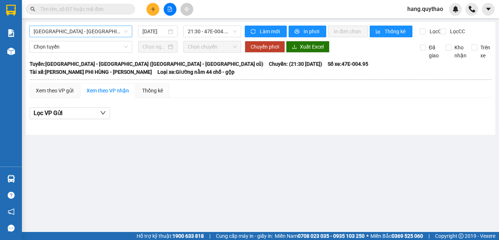
click at [107, 31] on span "[GEOGRAPHIC_DATA] - [GEOGRAPHIC_DATA] ([GEOGRAPHIC_DATA] - [GEOGRAPHIC_DATA] cũ)" at bounding box center [81, 31] width 94 height 11
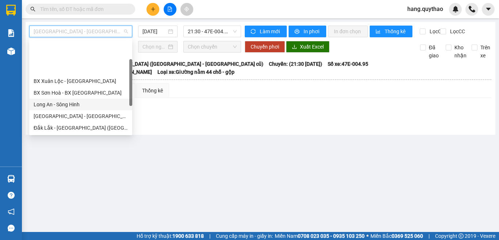
scroll to position [105, 0]
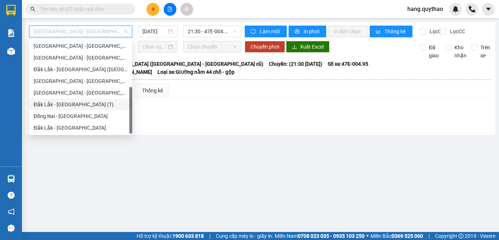
click at [68, 100] on div "Đắk Lắk - [GEOGRAPHIC_DATA] (T)" at bounding box center [81, 104] width 94 height 8
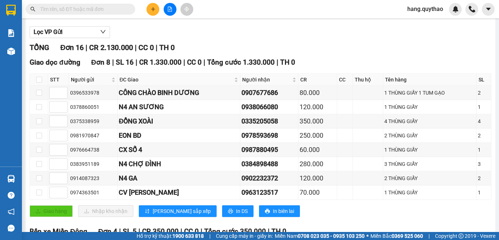
scroll to position [37, 0]
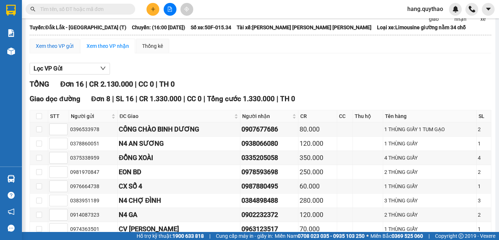
click at [53, 50] on div "Xem theo VP gửi" at bounding box center [55, 46] width 38 height 8
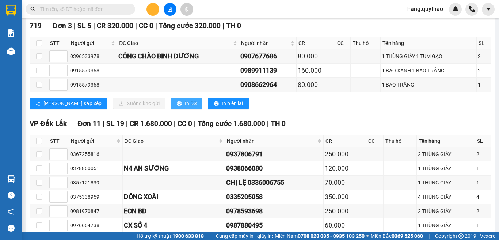
scroll to position [73, 0]
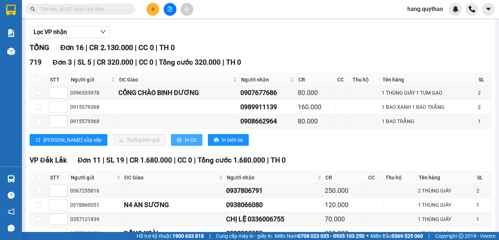
click at [177, 143] on icon "printer" at bounding box center [179, 139] width 5 height 5
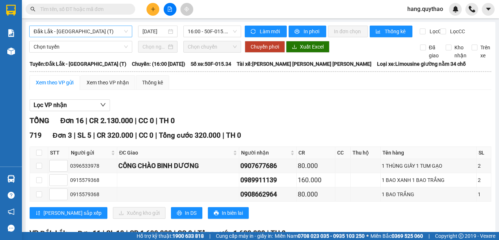
click at [95, 29] on span "Đắk Lắk - [GEOGRAPHIC_DATA] (T)" at bounding box center [81, 31] width 94 height 11
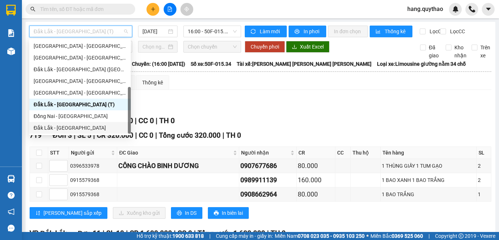
click at [72, 129] on div "Đắk Lắk - [GEOGRAPHIC_DATA]" at bounding box center [80, 128] width 93 height 8
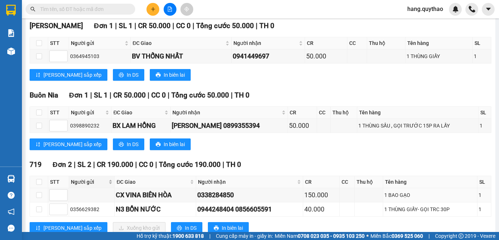
scroll to position [138, 0]
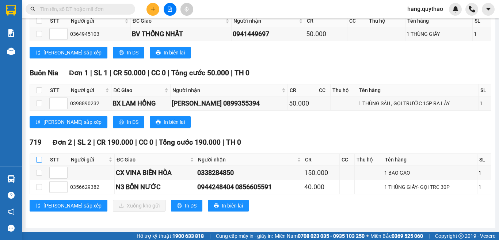
click at [39, 160] on input "checkbox" at bounding box center [39, 160] width 6 height 6
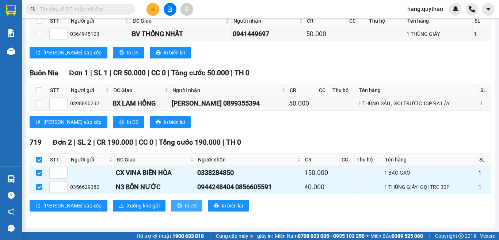
click at [185, 204] on span "In DS" at bounding box center [191, 206] width 12 height 8
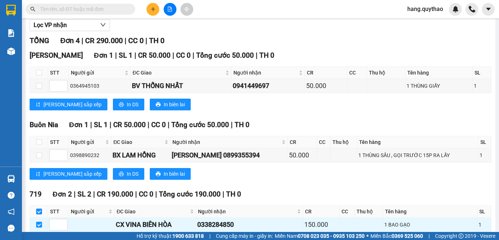
scroll to position [0, 0]
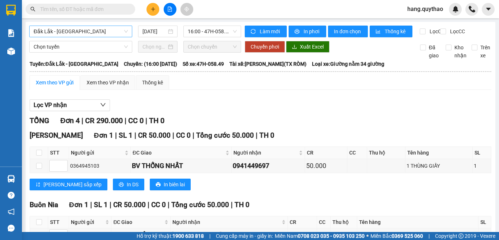
click at [98, 31] on span "Đắk Lắk - [GEOGRAPHIC_DATA]" at bounding box center [81, 31] width 94 height 11
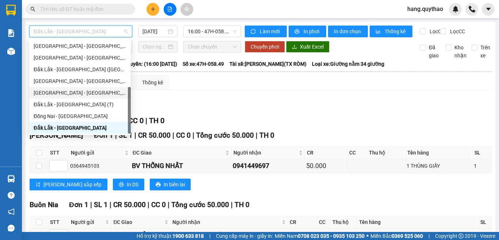
click at [61, 94] on div "[GEOGRAPHIC_DATA] - [GEOGRAPHIC_DATA]" at bounding box center [80, 93] width 93 height 8
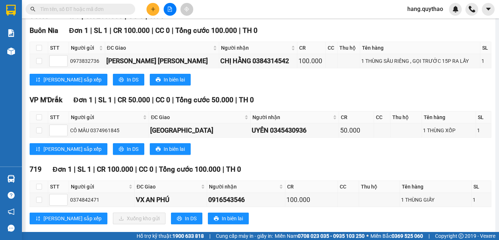
scroll to position [124, 0]
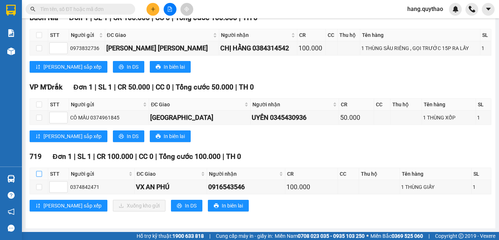
click at [39, 176] on input "checkbox" at bounding box center [39, 174] width 6 height 6
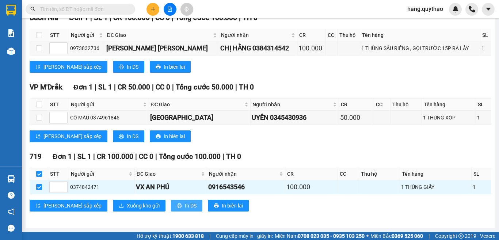
click at [177, 206] on icon "printer" at bounding box center [179, 205] width 5 height 5
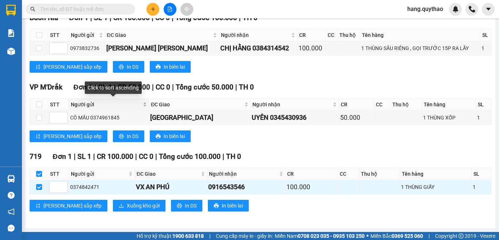
scroll to position [0, 0]
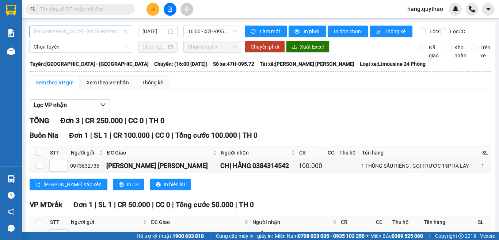
click at [75, 29] on span "[GEOGRAPHIC_DATA] - [GEOGRAPHIC_DATA]" at bounding box center [81, 31] width 94 height 11
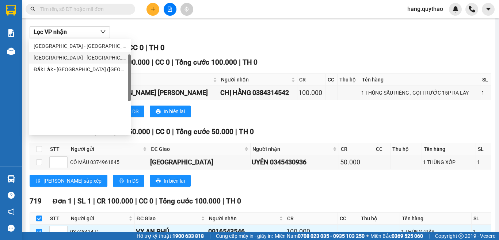
scroll to position [32, 0]
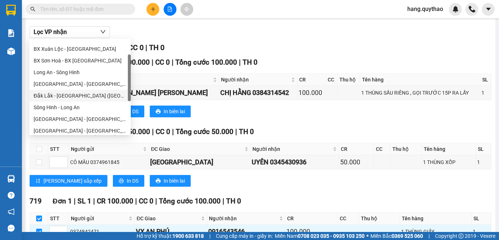
click at [83, 96] on div "Đắk Lắk - [GEOGRAPHIC_DATA] ([GEOGRAPHIC_DATA] mới)" at bounding box center [80, 96] width 93 height 8
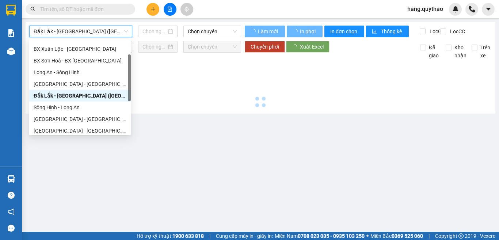
scroll to position [0, 0]
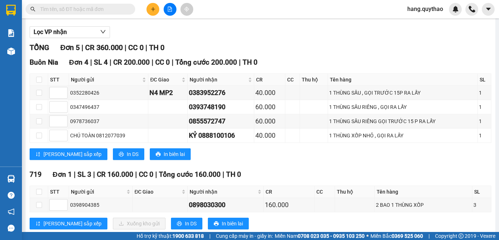
scroll to position [97, 0]
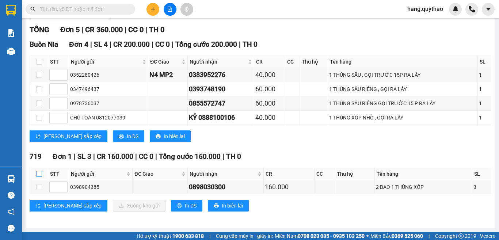
click at [41, 172] on input "checkbox" at bounding box center [39, 174] width 6 height 6
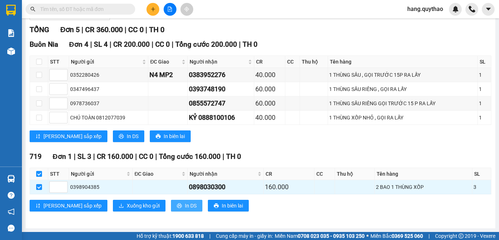
click at [177, 206] on icon "printer" at bounding box center [179, 205] width 5 height 5
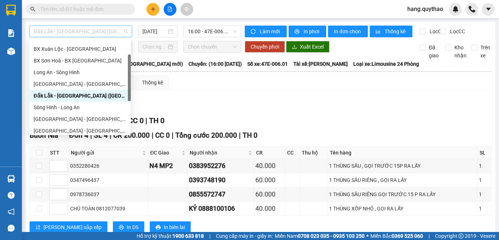
click at [92, 35] on span "Đắk Lắk - [GEOGRAPHIC_DATA] ([GEOGRAPHIC_DATA] mới)" at bounding box center [81, 31] width 94 height 11
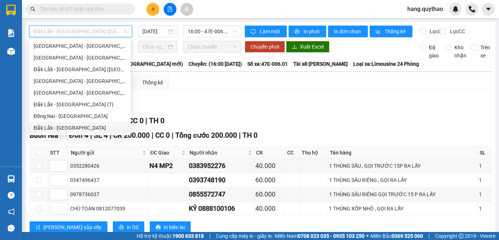
click at [61, 126] on div "Đắk Lắk - [GEOGRAPHIC_DATA]" at bounding box center [80, 128] width 93 height 8
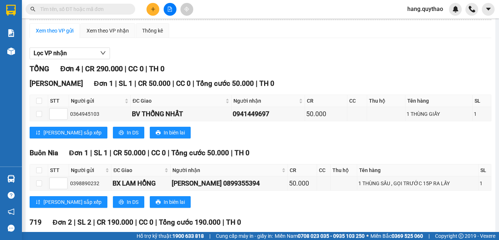
scroll to position [138, 0]
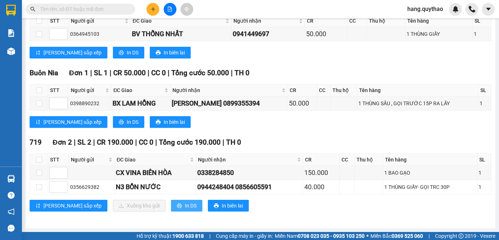
click at [171, 207] on button "In DS" at bounding box center [186, 206] width 31 height 12
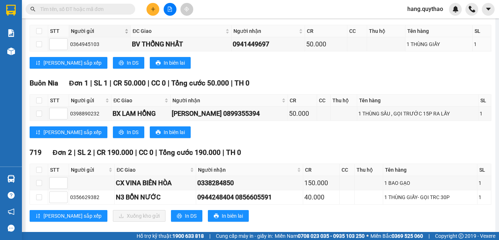
scroll to position [0, 0]
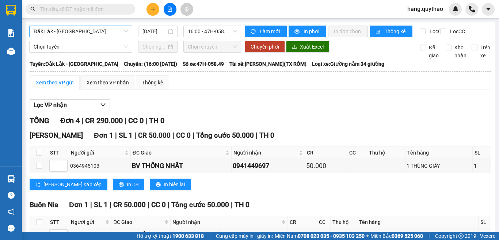
click at [98, 35] on span "Đắk Lắk - [GEOGRAPHIC_DATA]" at bounding box center [81, 31] width 94 height 11
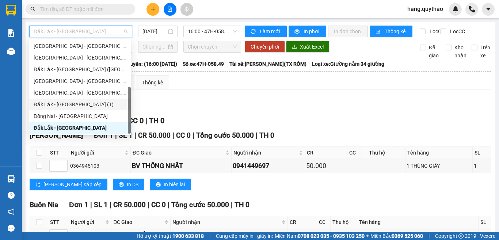
drag, startPoint x: 75, startPoint y: 106, endPoint x: 88, endPoint y: 142, distance: 39.0
click at [75, 106] on div "Đắk Lắk - [GEOGRAPHIC_DATA] (T)" at bounding box center [80, 104] width 93 height 8
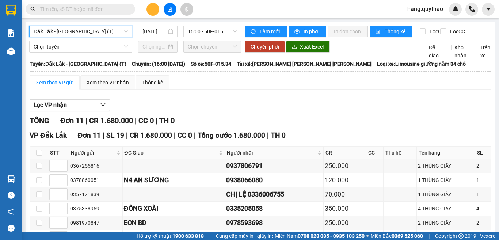
click at [60, 87] on div "Xem theo VP gửi" at bounding box center [55, 83] width 38 height 8
click at [104, 87] on div "Xem theo VP nhận" at bounding box center [108, 83] width 42 height 8
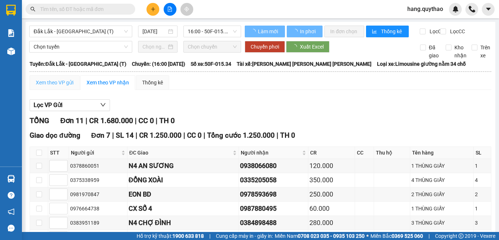
click at [58, 84] on div "Xem theo VP gửi" at bounding box center [55, 82] width 50 height 15
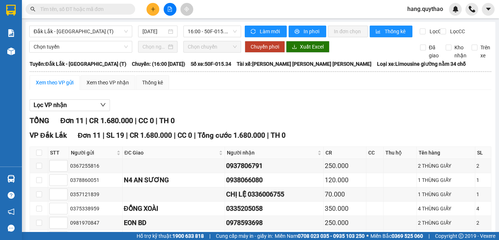
click at [54, 87] on div "Xem theo VP gửi" at bounding box center [55, 83] width 38 height 8
click at [89, 111] on button "Lọc VP nhận" at bounding box center [70, 105] width 80 height 12
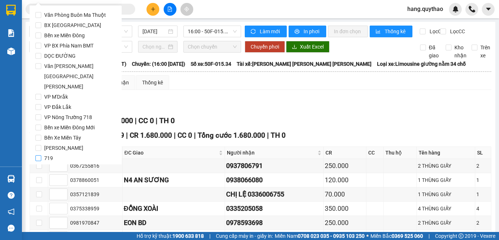
click at [54, 153] on span "719" at bounding box center [48, 158] width 15 height 10
click at [41, 155] on input "719" at bounding box center [38, 158] width 6 height 6
click at [166, 104] on div "Lọc VP [PERSON_NAME] Đơn 11 | CR 1.680.000 | CC 0 | TH 0 VP [GEOGRAPHIC_DATA] 1…" at bounding box center [261, 219] width 462 height 246
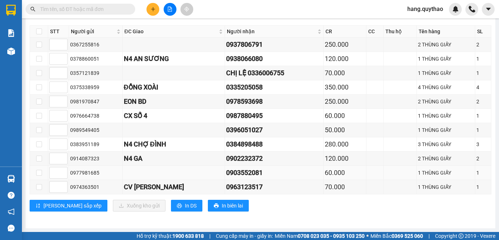
scroll to position [18, 0]
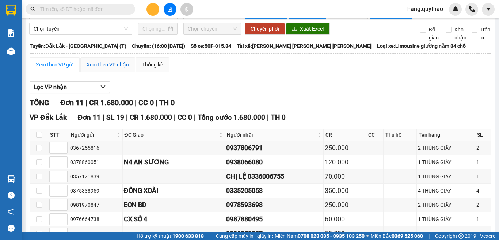
click at [107, 69] on div "Xem theo VP nhận" at bounding box center [108, 65] width 42 height 8
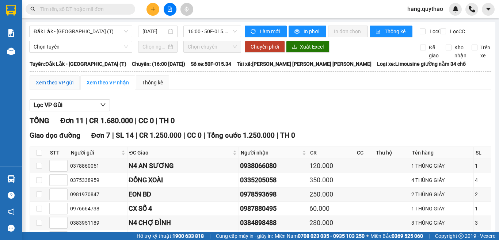
click at [64, 87] on div "Xem theo VP gửi" at bounding box center [55, 83] width 38 height 8
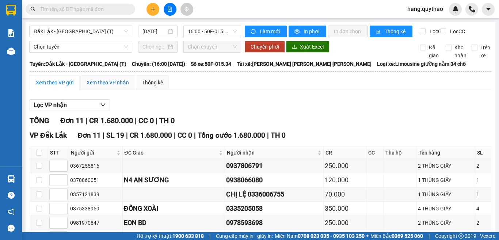
click at [113, 87] on div "Xem theo VP nhận" at bounding box center [108, 83] width 42 height 8
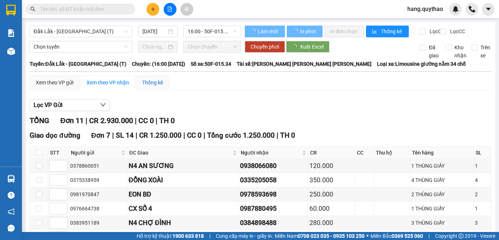
click at [159, 87] on div "Thống kê" at bounding box center [152, 83] width 21 height 8
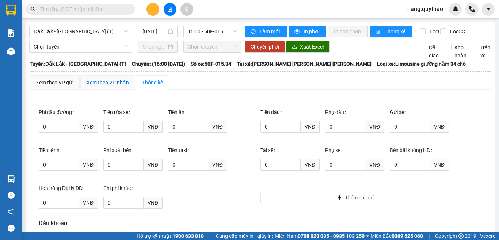
click at [96, 87] on div "Xem theo VP nhận" at bounding box center [108, 83] width 42 height 8
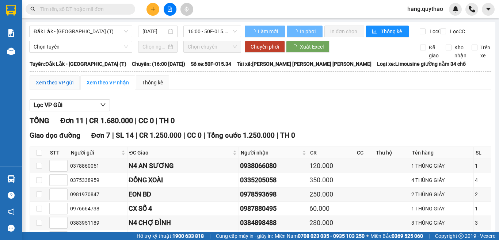
click at [61, 87] on div "Xem theo VP gửi" at bounding box center [55, 83] width 38 height 8
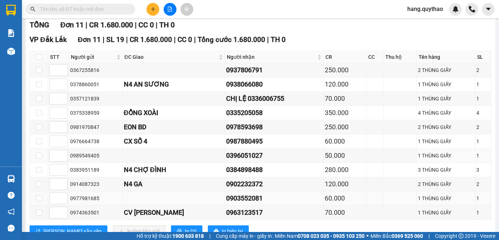
scroll to position [128, 0]
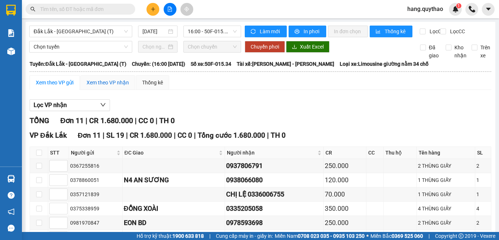
click at [99, 87] on div "Xem theo VP nhận" at bounding box center [108, 83] width 42 height 8
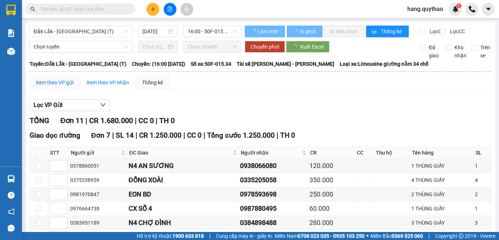
click at [66, 87] on div "Xem theo VP gửi" at bounding box center [55, 83] width 38 height 8
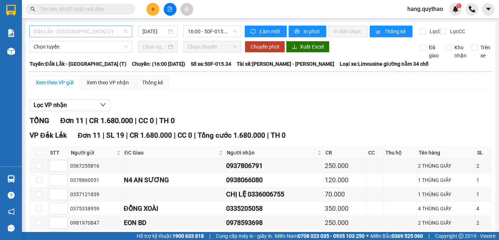
click at [88, 32] on span "Đắk Lắk - [GEOGRAPHIC_DATA] (T)" at bounding box center [81, 31] width 94 height 11
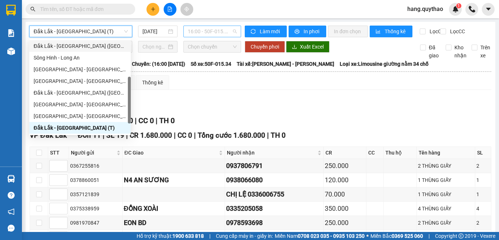
click at [214, 29] on span "16:00 - 50F-015.34" at bounding box center [212, 31] width 49 height 11
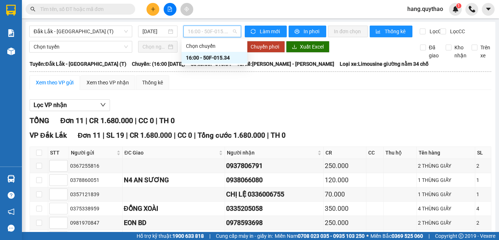
click at [212, 54] on div "16:00 - 50F-015.34" at bounding box center [214, 58] width 57 height 8
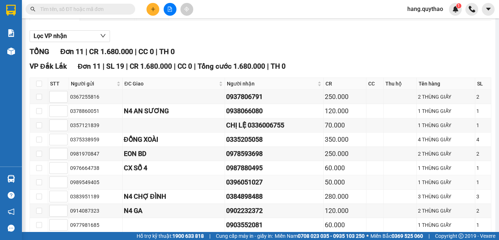
scroll to position [18, 0]
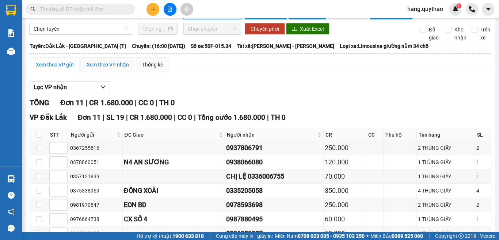
click at [89, 69] on div "Xem theo VP nhận" at bounding box center [108, 65] width 42 height 8
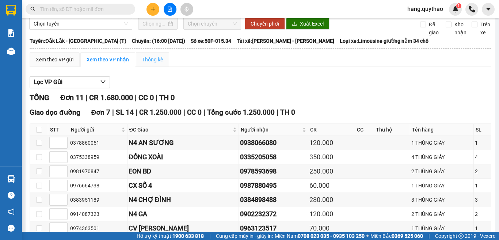
scroll to position [19, 0]
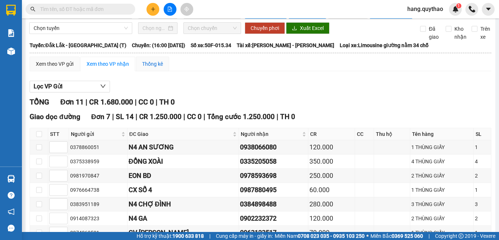
click at [146, 67] on div "Thống kê" at bounding box center [152, 64] width 21 height 8
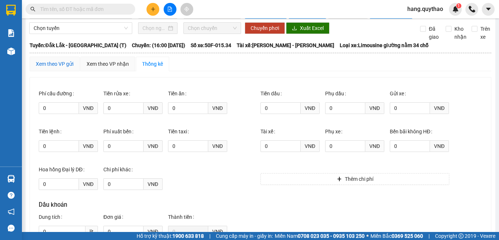
click at [46, 68] on div "Xem theo VP gửi" at bounding box center [55, 64] width 38 height 8
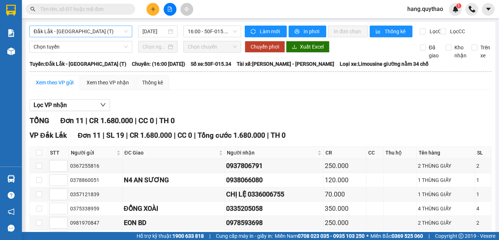
click at [88, 32] on span "Đắk Lắk - [GEOGRAPHIC_DATA] (T)" at bounding box center [81, 31] width 94 height 11
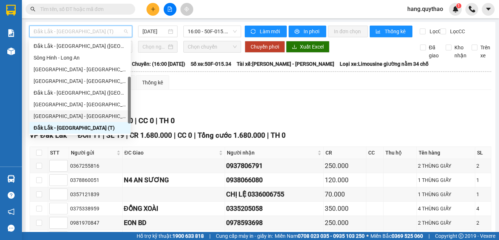
click at [71, 118] on div "[GEOGRAPHIC_DATA] - [GEOGRAPHIC_DATA]" at bounding box center [80, 116] width 93 height 8
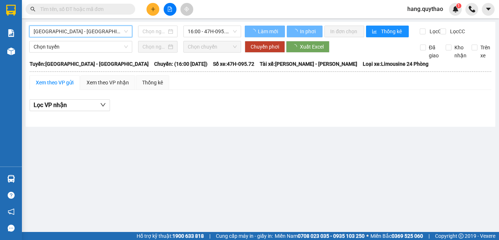
type input "[DATE]"
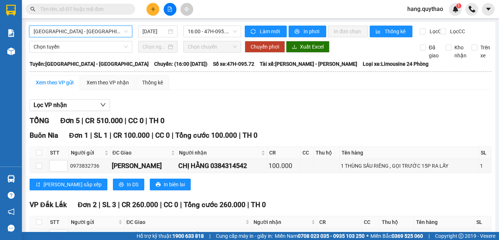
click at [115, 31] on span "[GEOGRAPHIC_DATA] - [GEOGRAPHIC_DATA]" at bounding box center [81, 31] width 94 height 11
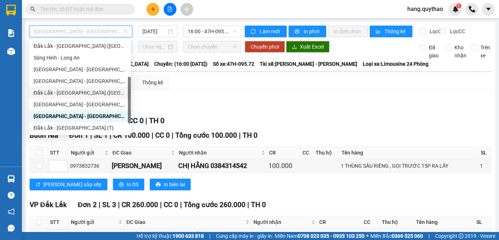
click at [80, 92] on div "Đắk Lắk - [GEOGRAPHIC_DATA] ([GEOGRAPHIC_DATA])" at bounding box center [80, 93] width 93 height 8
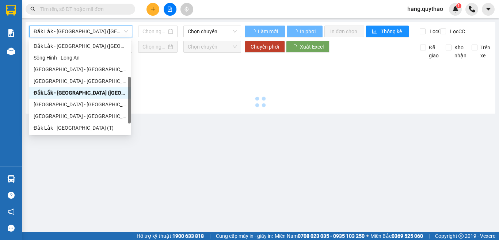
type input "[DATE]"
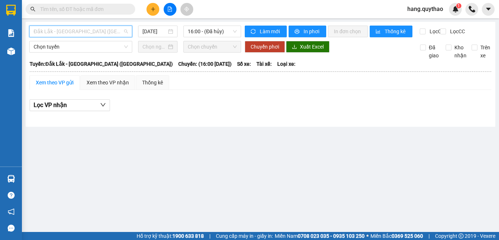
click at [66, 30] on span "Đắk Lắk - [GEOGRAPHIC_DATA] ([GEOGRAPHIC_DATA])" at bounding box center [81, 31] width 94 height 11
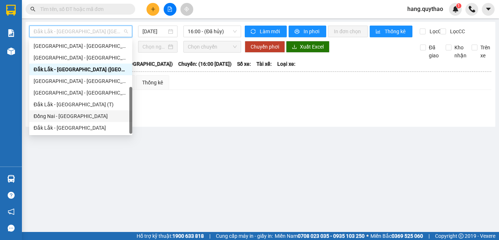
scroll to position [69, 0]
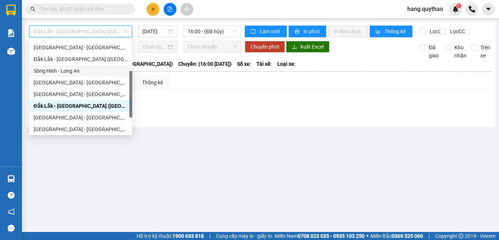
click at [84, 71] on div "Sông Hinh - Long An" at bounding box center [81, 71] width 94 height 8
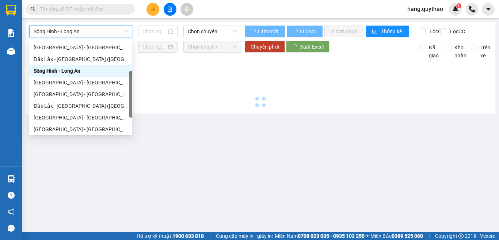
type input "[DATE]"
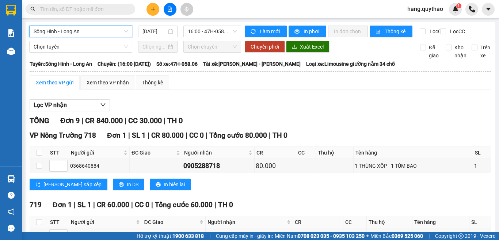
scroll to position [146, 0]
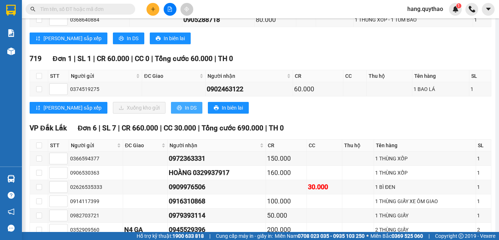
click at [185, 112] on span "In DS" at bounding box center [191, 108] width 12 height 8
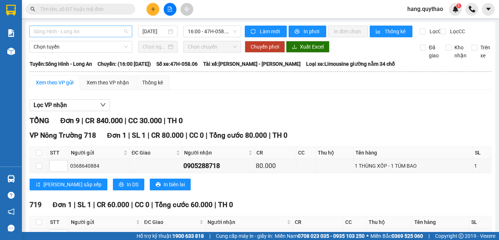
click at [88, 32] on span "Sông Hinh - Long An" at bounding box center [81, 31] width 94 height 11
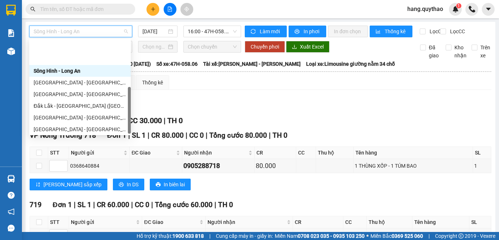
scroll to position [105, 0]
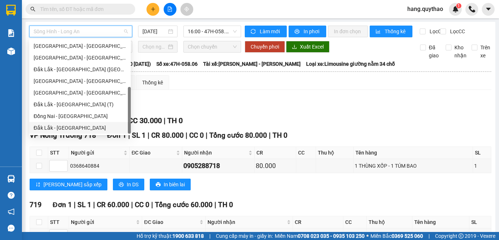
click at [71, 129] on div "Đắk Lắk - [GEOGRAPHIC_DATA]" at bounding box center [80, 128] width 93 height 8
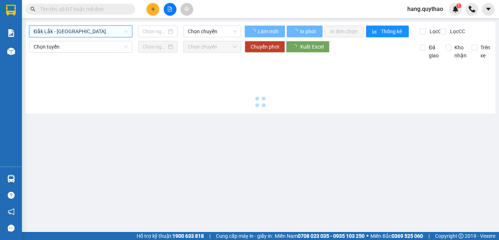
type input "[DATE]"
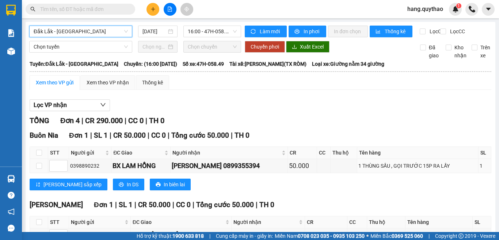
scroll to position [138, 0]
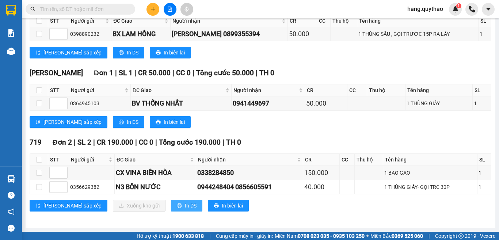
click at [185, 204] on span "In DS" at bounding box center [191, 206] width 12 height 8
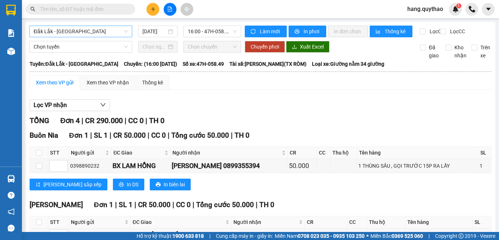
click at [81, 32] on span "Đắk Lắk - [GEOGRAPHIC_DATA]" at bounding box center [81, 31] width 94 height 11
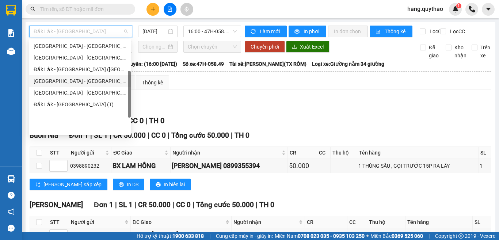
scroll to position [69, 0]
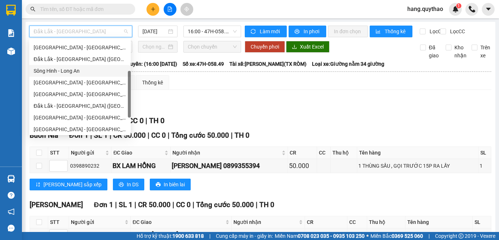
click at [70, 69] on div "Sông Hinh - Long An" at bounding box center [80, 71] width 93 height 8
type input "[DATE]"
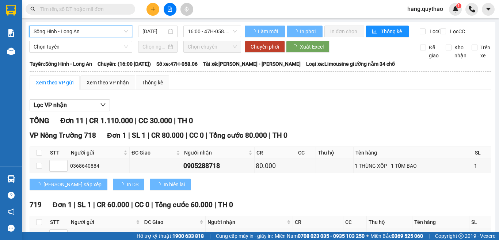
click at [69, 32] on span "Sông Hinh - Long An" at bounding box center [81, 31] width 94 height 11
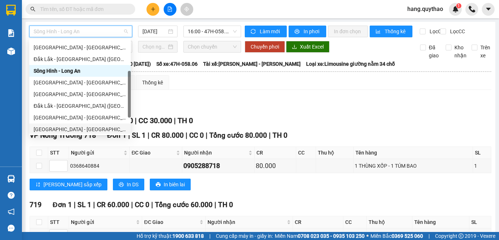
click at [67, 125] on div "[GEOGRAPHIC_DATA] - [GEOGRAPHIC_DATA]" at bounding box center [80, 129] width 93 height 8
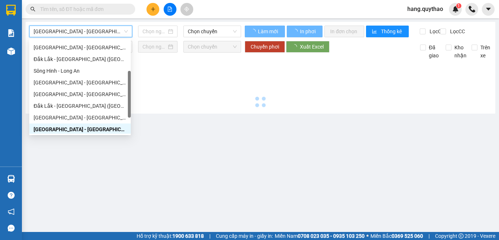
type input "[DATE]"
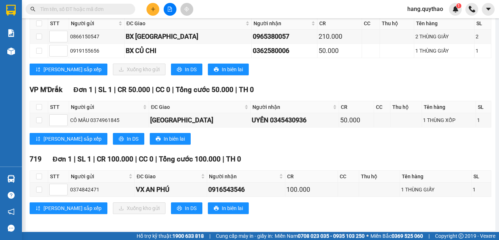
scroll to position [208, 0]
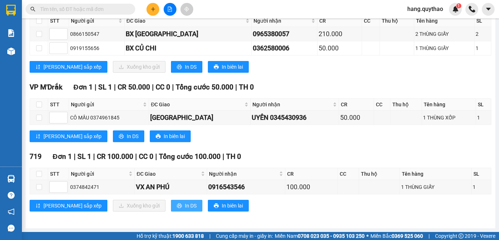
click at [185, 208] on span "In DS" at bounding box center [191, 206] width 12 height 8
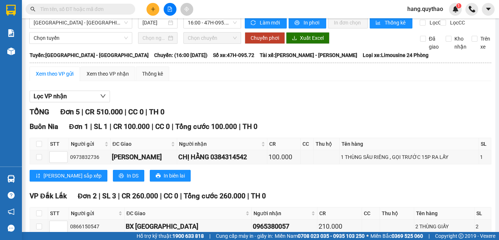
scroll to position [0, 0]
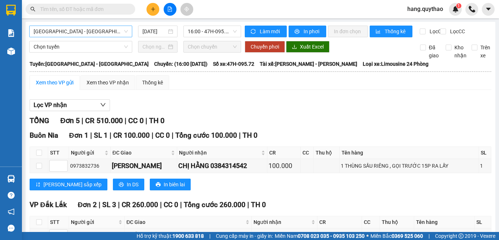
click at [89, 29] on span "[GEOGRAPHIC_DATA] - [GEOGRAPHIC_DATA]" at bounding box center [81, 31] width 94 height 11
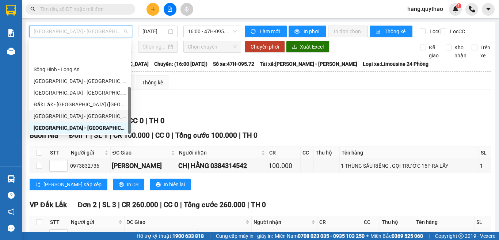
scroll to position [105, 0]
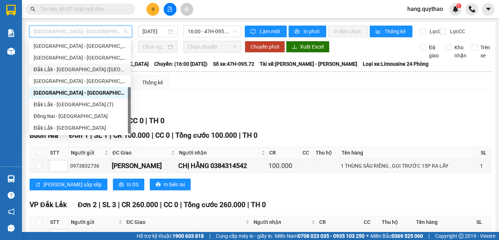
click at [79, 71] on div "Đắk Lắk - [GEOGRAPHIC_DATA] ([GEOGRAPHIC_DATA])" at bounding box center [80, 69] width 93 height 8
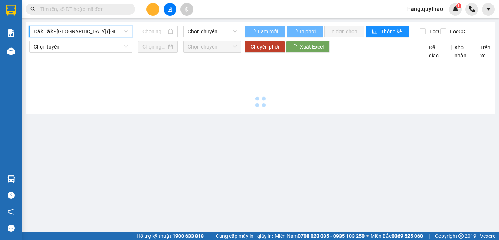
type input "[DATE]"
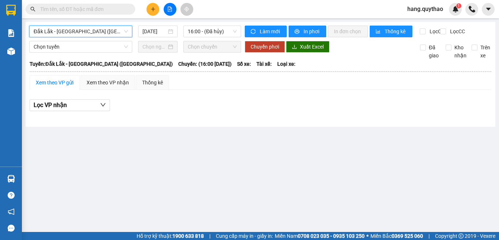
click at [92, 32] on span "Đắk Lắk - [GEOGRAPHIC_DATA] ([GEOGRAPHIC_DATA])" at bounding box center [81, 31] width 94 height 11
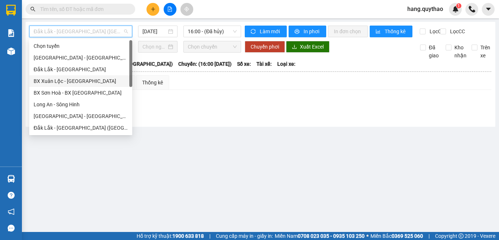
scroll to position [105, 0]
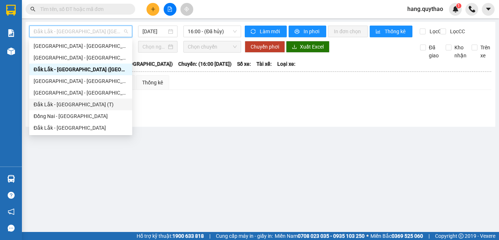
click at [65, 102] on div "Đắk Lắk - [GEOGRAPHIC_DATA] (T)" at bounding box center [81, 104] width 94 height 8
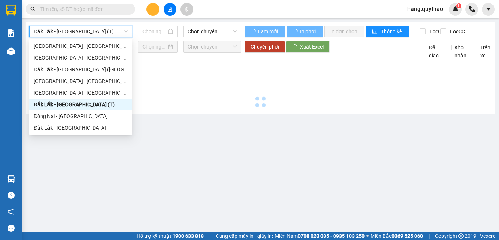
type input "[DATE]"
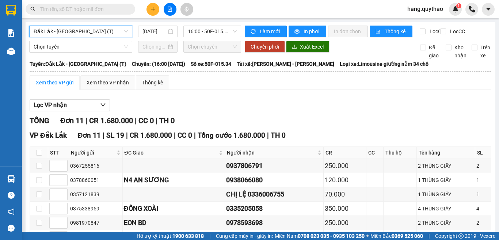
click at [64, 27] on span "Đắk Lắk - [GEOGRAPHIC_DATA] (T)" at bounding box center [81, 31] width 94 height 11
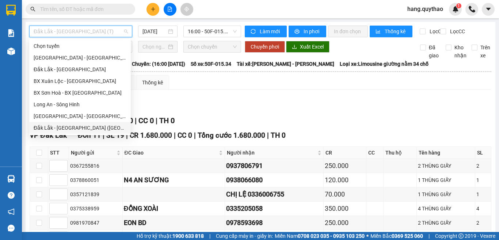
click at [77, 125] on div "Đắk Lắk - [GEOGRAPHIC_DATA] ([GEOGRAPHIC_DATA] mới)" at bounding box center [80, 128] width 93 height 8
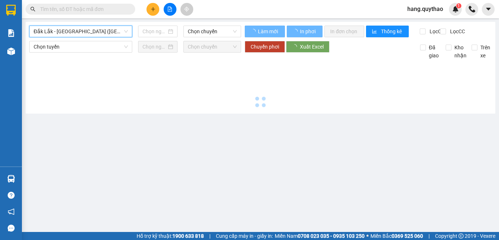
type input "[DATE]"
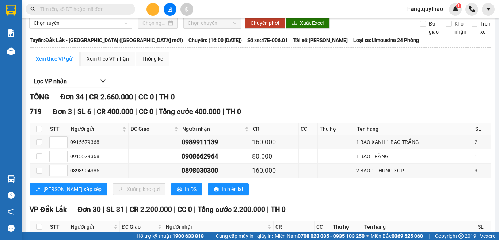
scroll to position [37, 0]
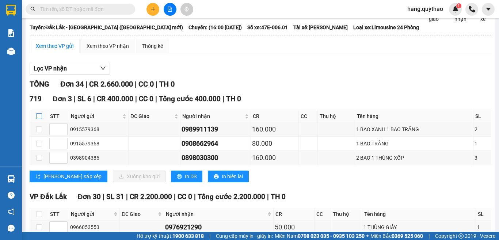
click at [38, 119] on label at bounding box center [39, 116] width 6 height 8
click at [38, 119] on input "checkbox" at bounding box center [39, 116] width 6 height 6
checkbox input "true"
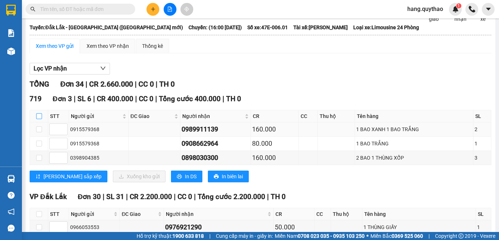
checkbox input "true"
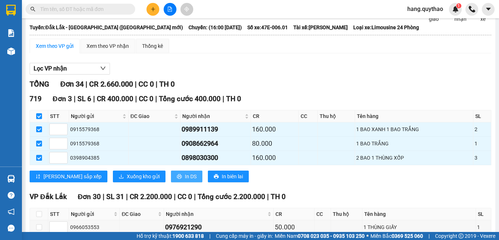
click at [171, 182] on button "In DS" at bounding box center [186, 177] width 31 height 12
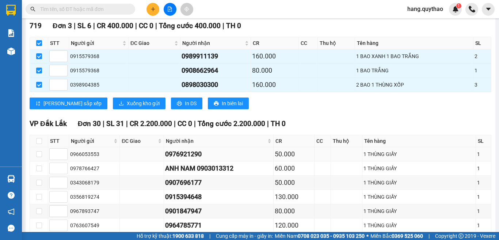
scroll to position [0, 0]
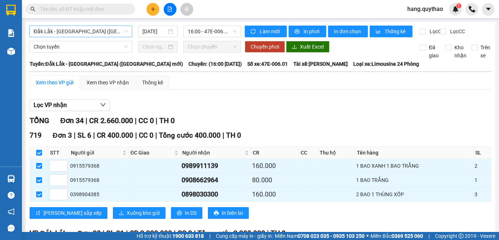
click at [95, 32] on span "Đắk Lắk - [GEOGRAPHIC_DATA] ([GEOGRAPHIC_DATA] mới)" at bounding box center [81, 31] width 94 height 11
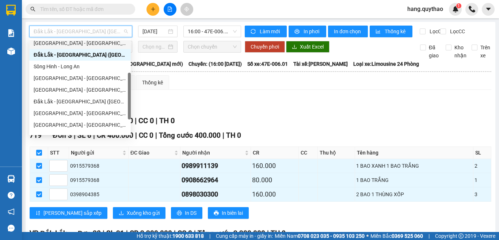
scroll to position [105, 0]
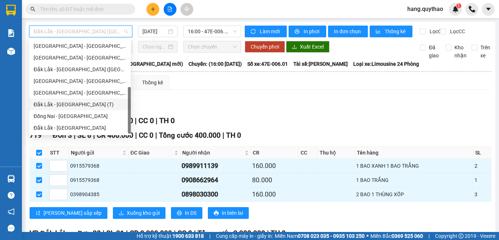
click at [68, 103] on div "Đắk Lắk - [GEOGRAPHIC_DATA] (T)" at bounding box center [80, 104] width 93 height 8
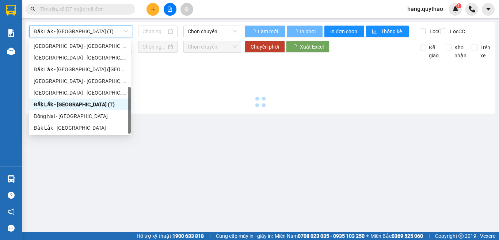
type input "[DATE]"
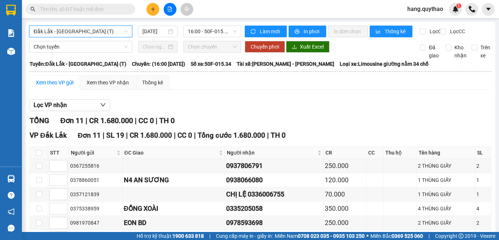
click at [87, 34] on span "Đắk Lắk - [GEOGRAPHIC_DATA] (T)" at bounding box center [81, 31] width 94 height 11
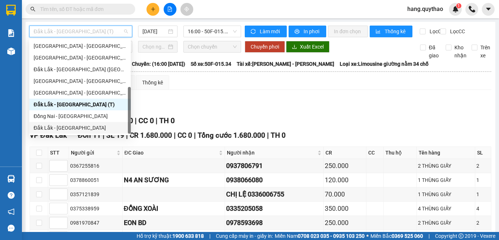
click at [72, 129] on div "Đắk Lắk - [GEOGRAPHIC_DATA]" at bounding box center [80, 128] width 93 height 8
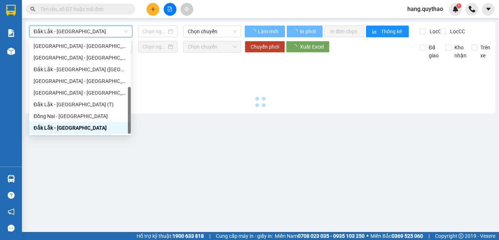
type input "[DATE]"
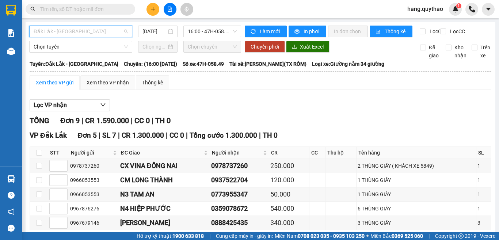
click at [87, 27] on span "Đắk Lắk - [GEOGRAPHIC_DATA]" at bounding box center [81, 31] width 94 height 11
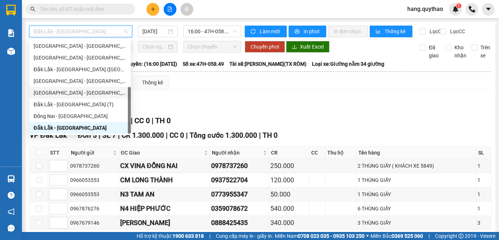
click at [69, 88] on div "[GEOGRAPHIC_DATA] - [GEOGRAPHIC_DATA]" at bounding box center [80, 93] width 102 height 12
type input "[DATE]"
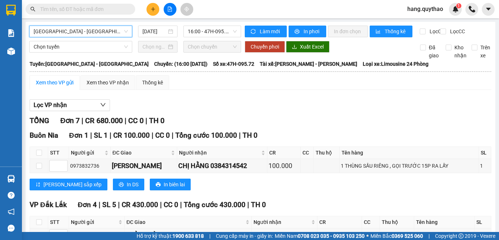
click at [81, 32] on span "[GEOGRAPHIC_DATA] - [GEOGRAPHIC_DATA]" at bounding box center [81, 31] width 94 height 11
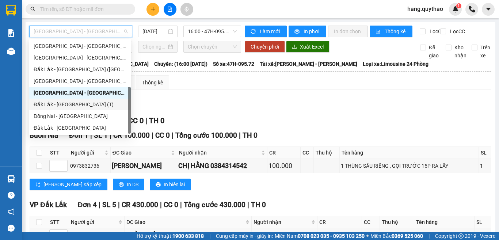
scroll to position [69, 0]
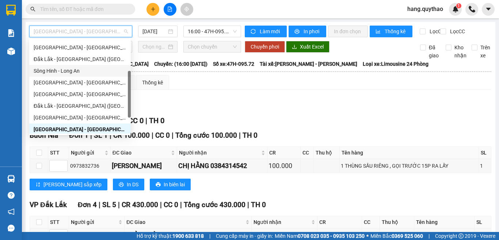
click at [84, 69] on div "Sông Hinh - Long An" at bounding box center [80, 71] width 93 height 8
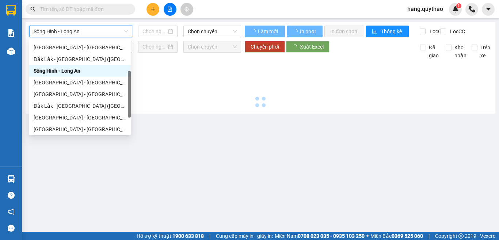
type input "[DATE]"
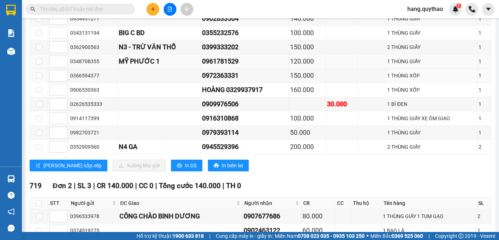
scroll to position [365, 0]
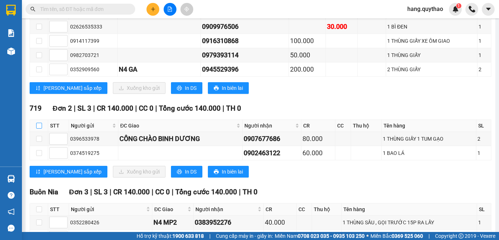
click at [39, 129] on input "checkbox" at bounding box center [39, 126] width 6 height 6
checkbox input "true"
